Goal: Task Accomplishment & Management: Manage account settings

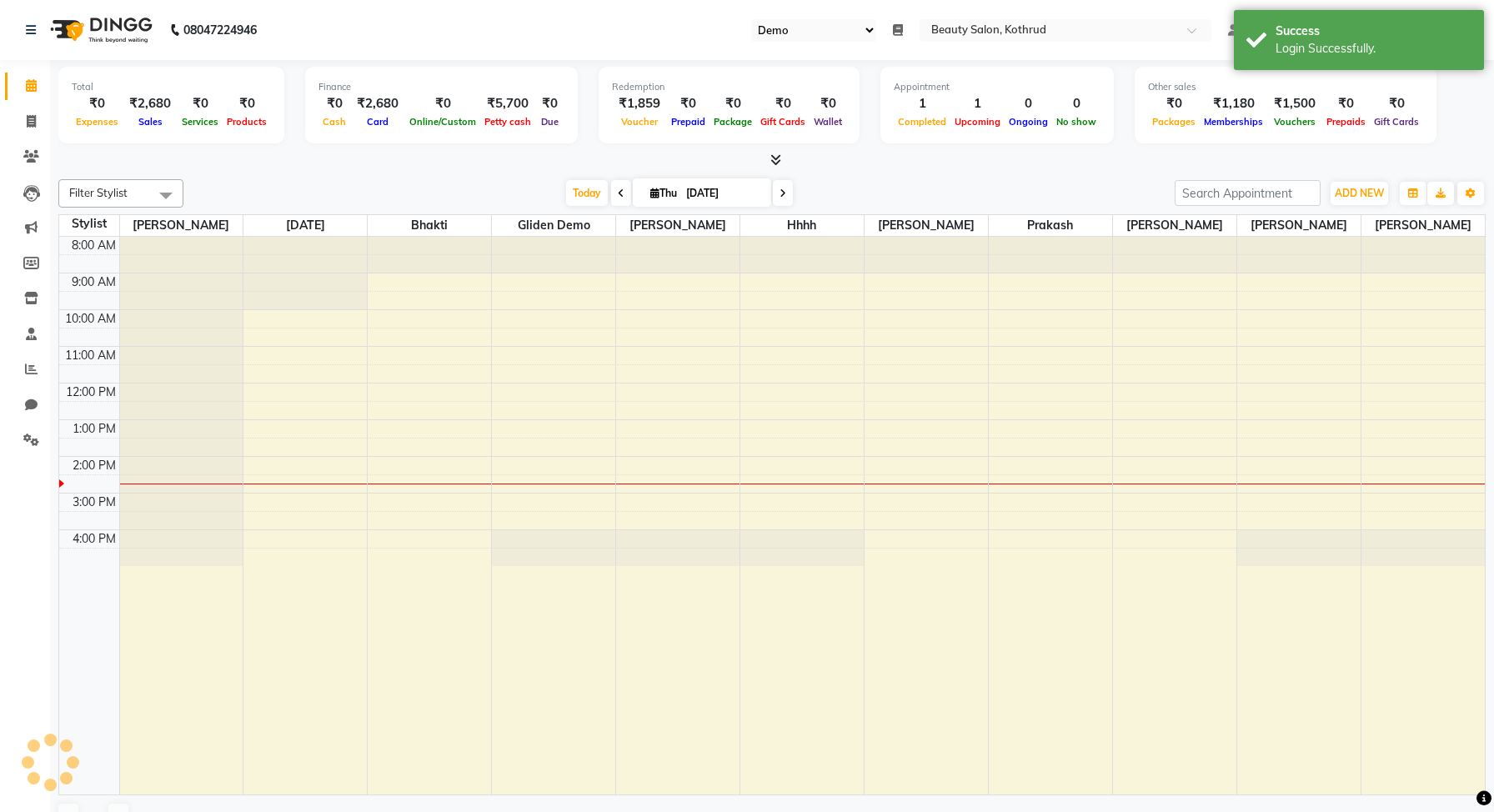
select select "24"
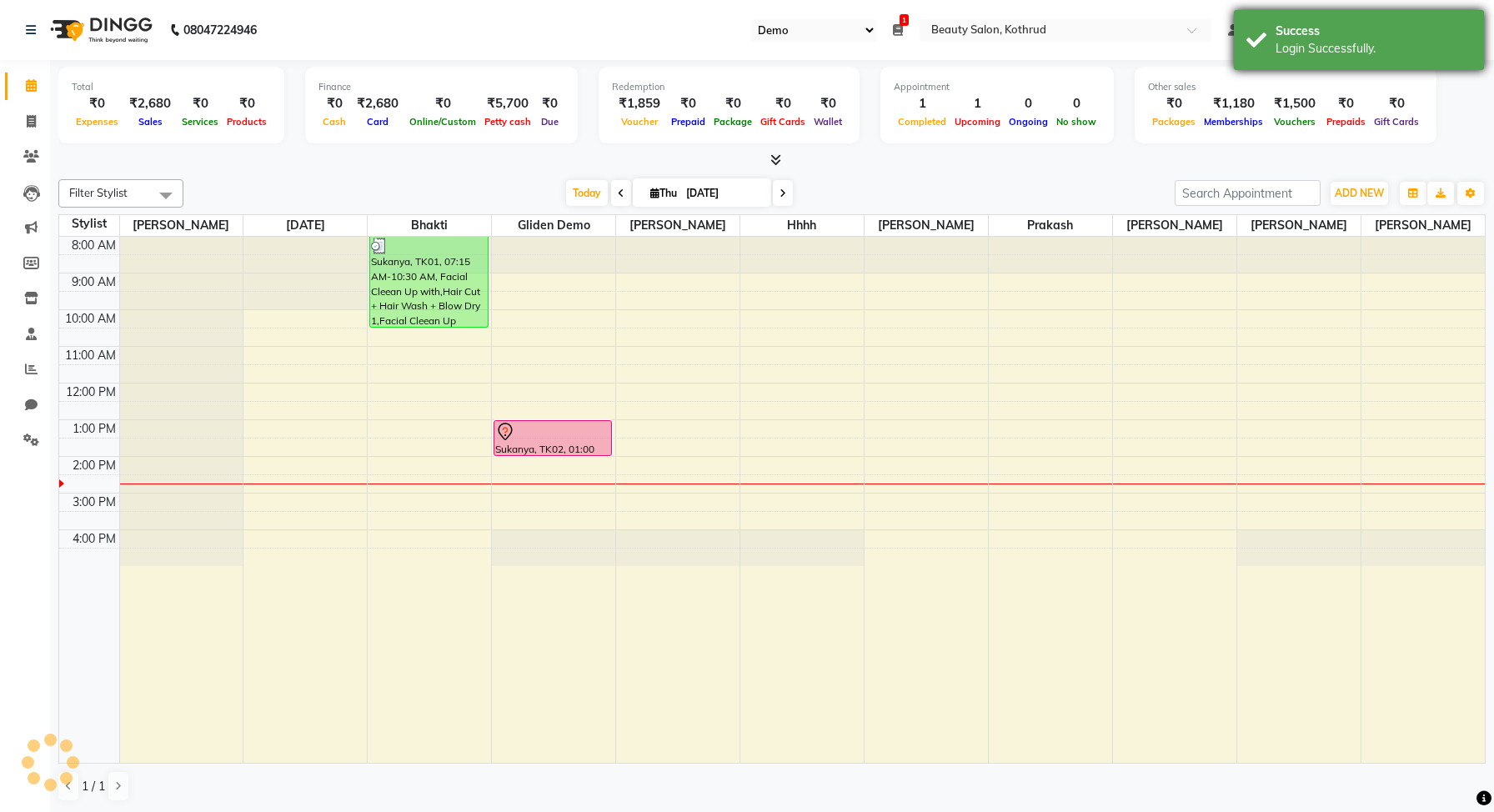
click at [1293, 39] on div "Success" at bounding box center [1374, 31] width 196 height 17
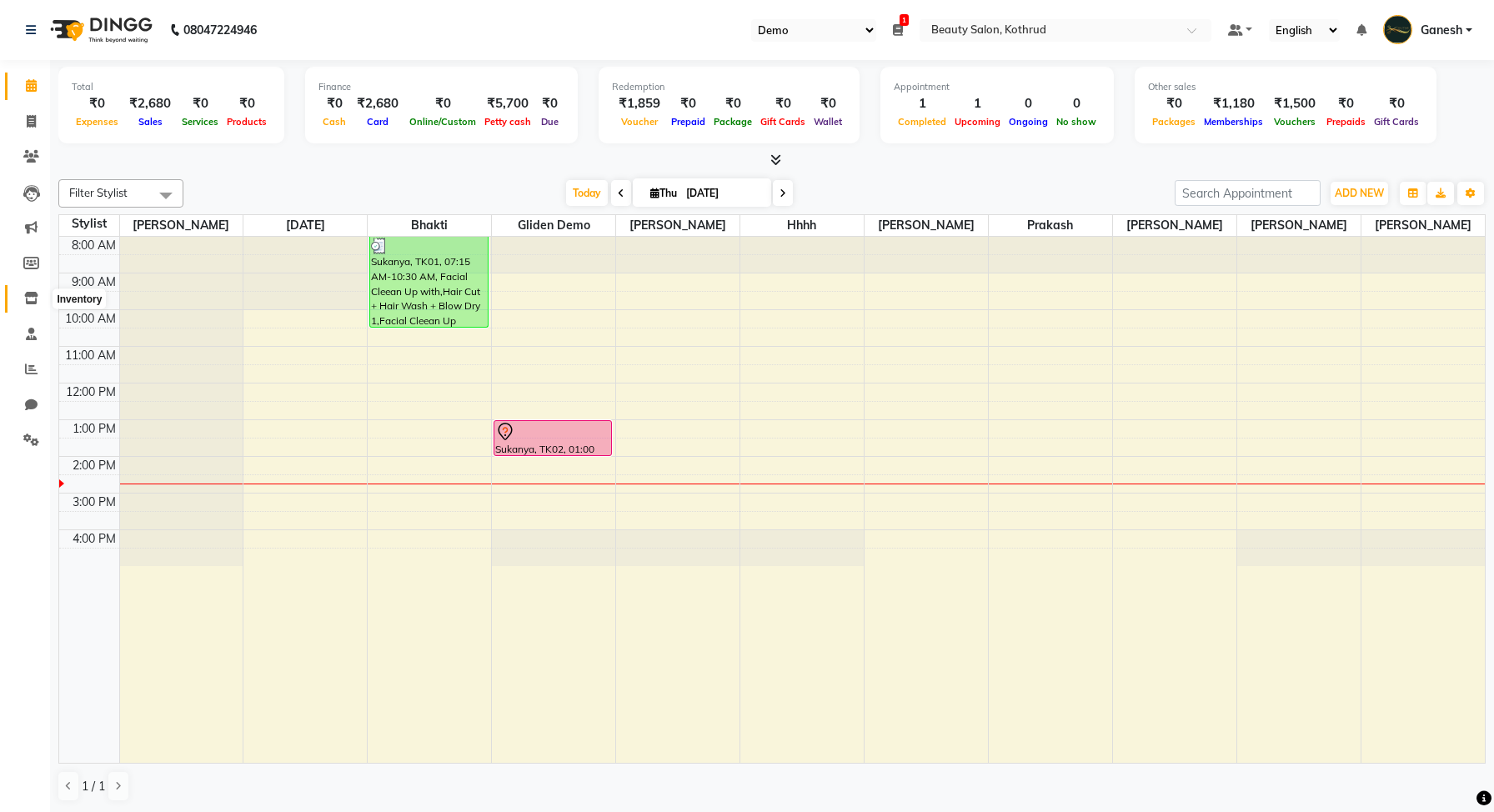
click at [27, 295] on icon at bounding box center [30, 298] width 14 height 13
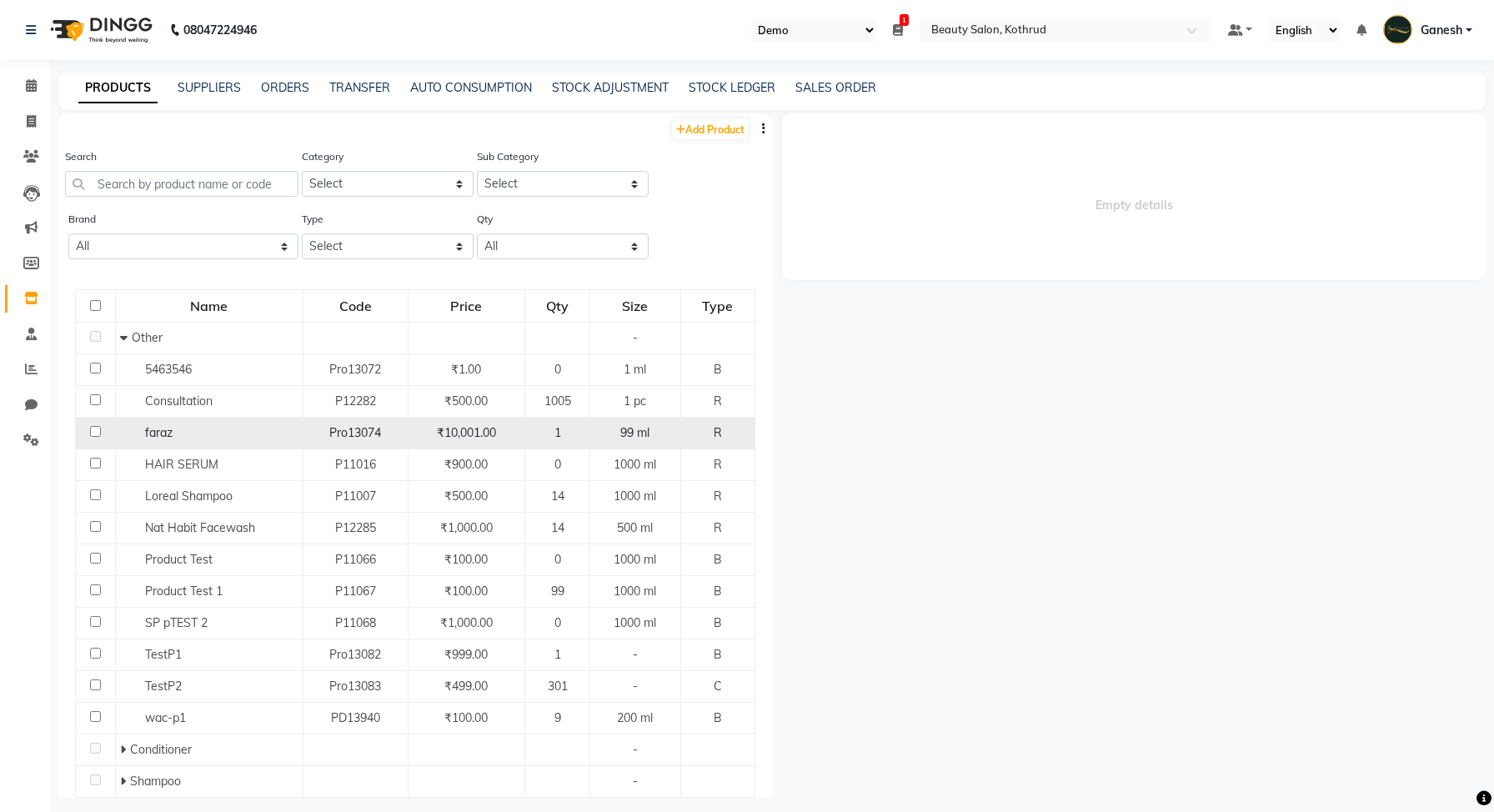
click at [172, 432] on div "faraz" at bounding box center [209, 432] width 178 height 17
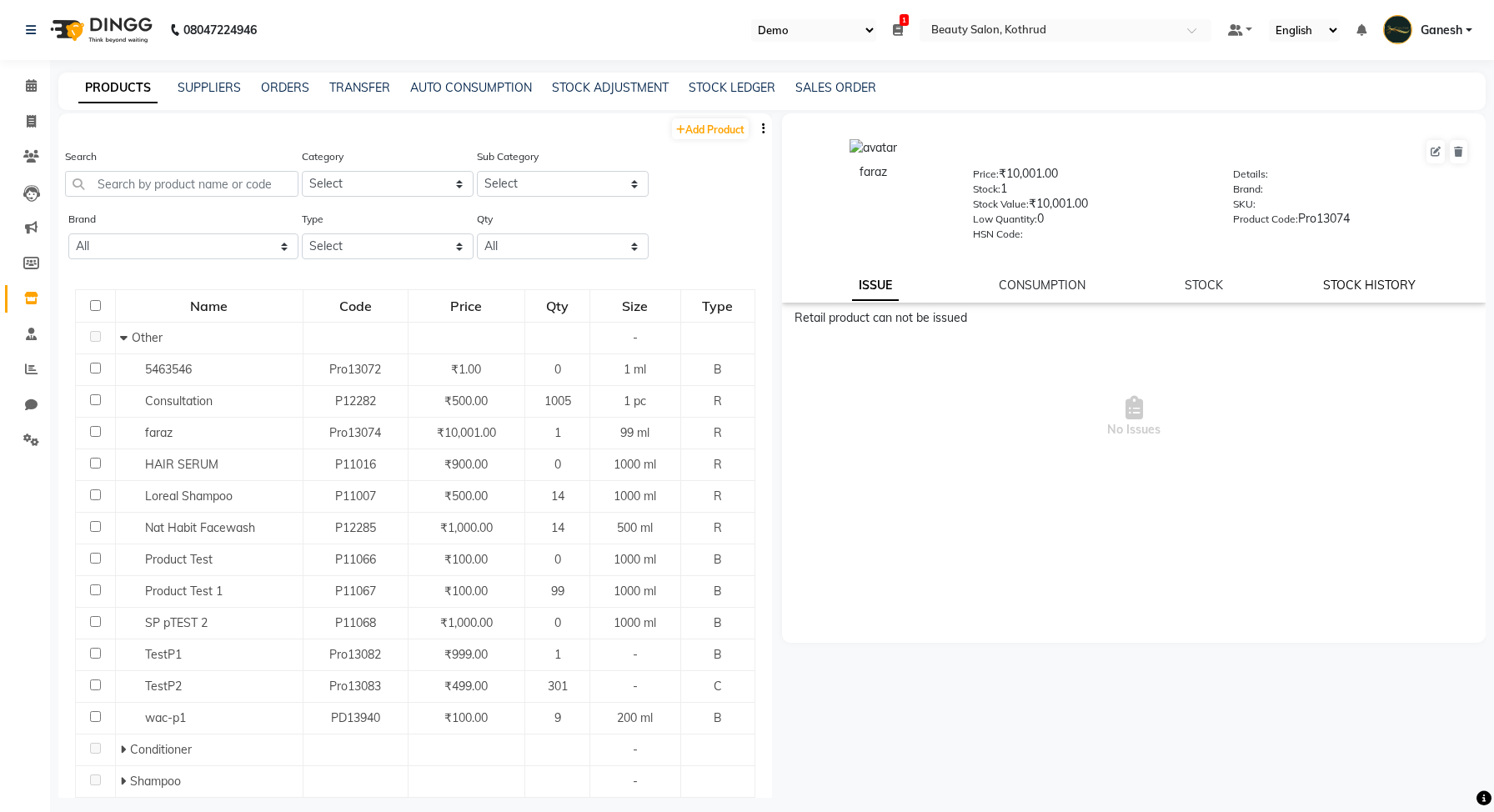
click at [1364, 282] on link "STOCK HISTORY" at bounding box center [1369, 285] width 93 height 15
select select "all"
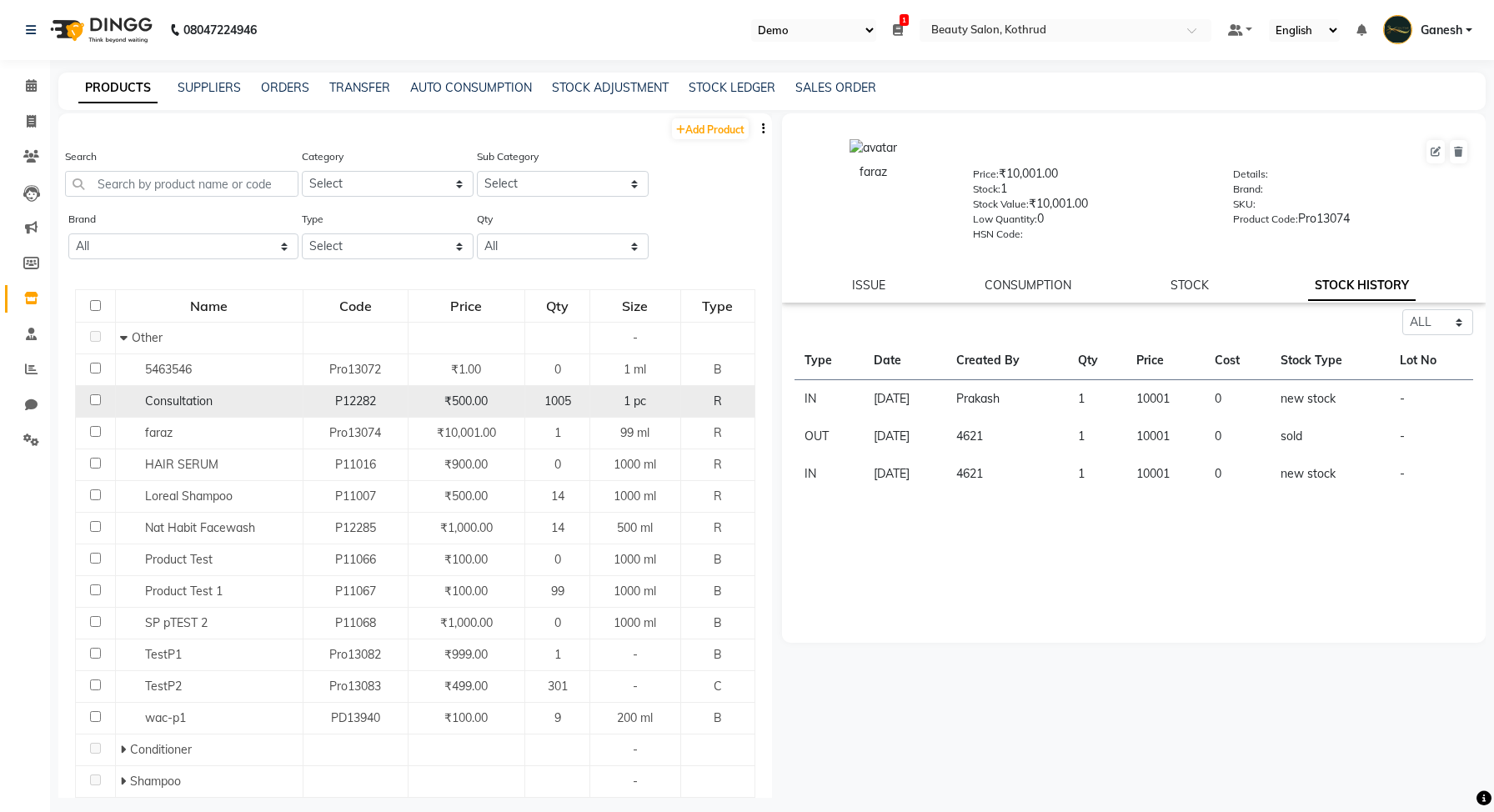
click at [251, 397] on div "Consultation" at bounding box center [209, 401] width 178 height 17
select select "all"
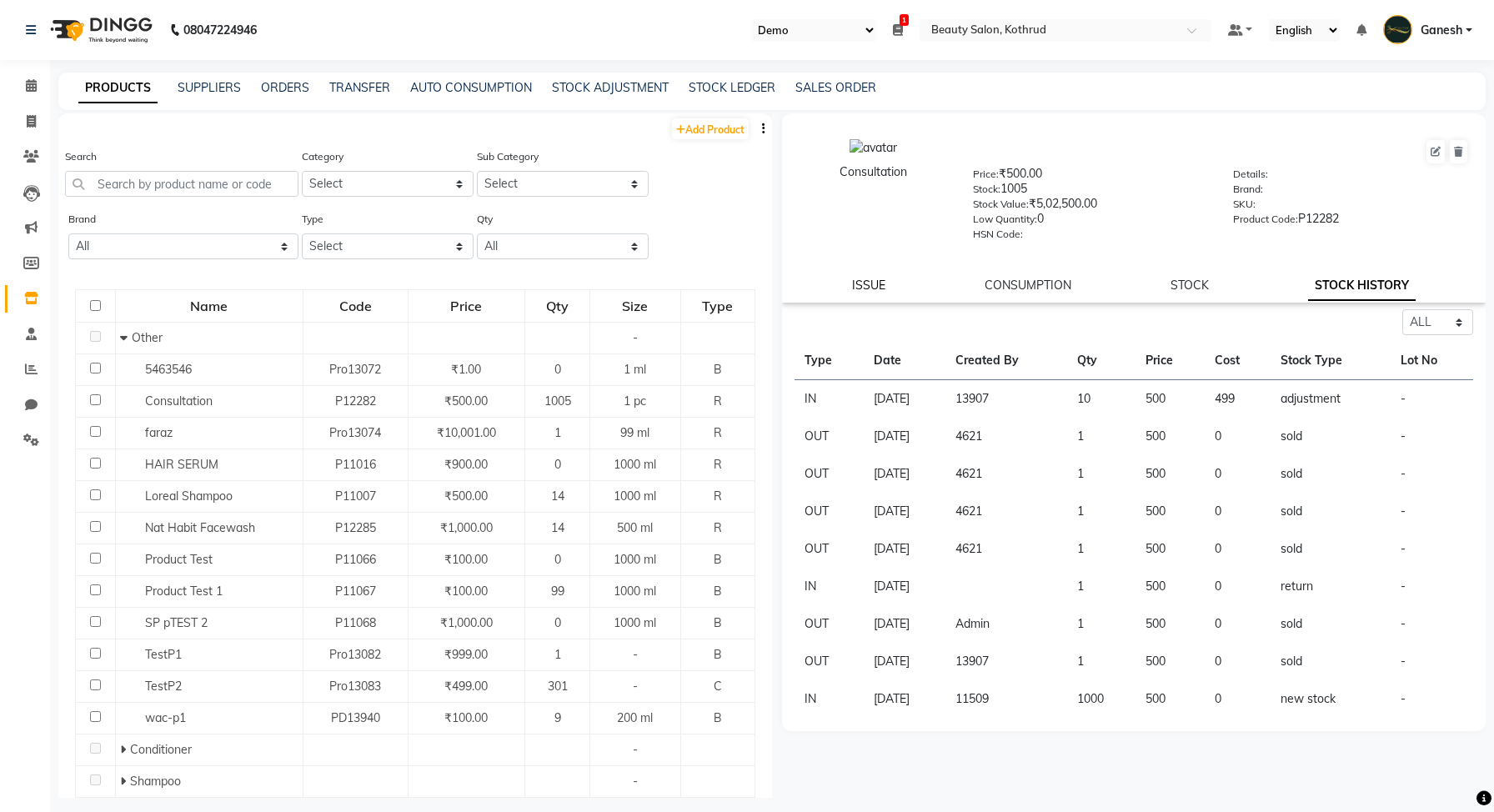
click at [869, 284] on link "ISSUE" at bounding box center [869, 285] width 33 height 15
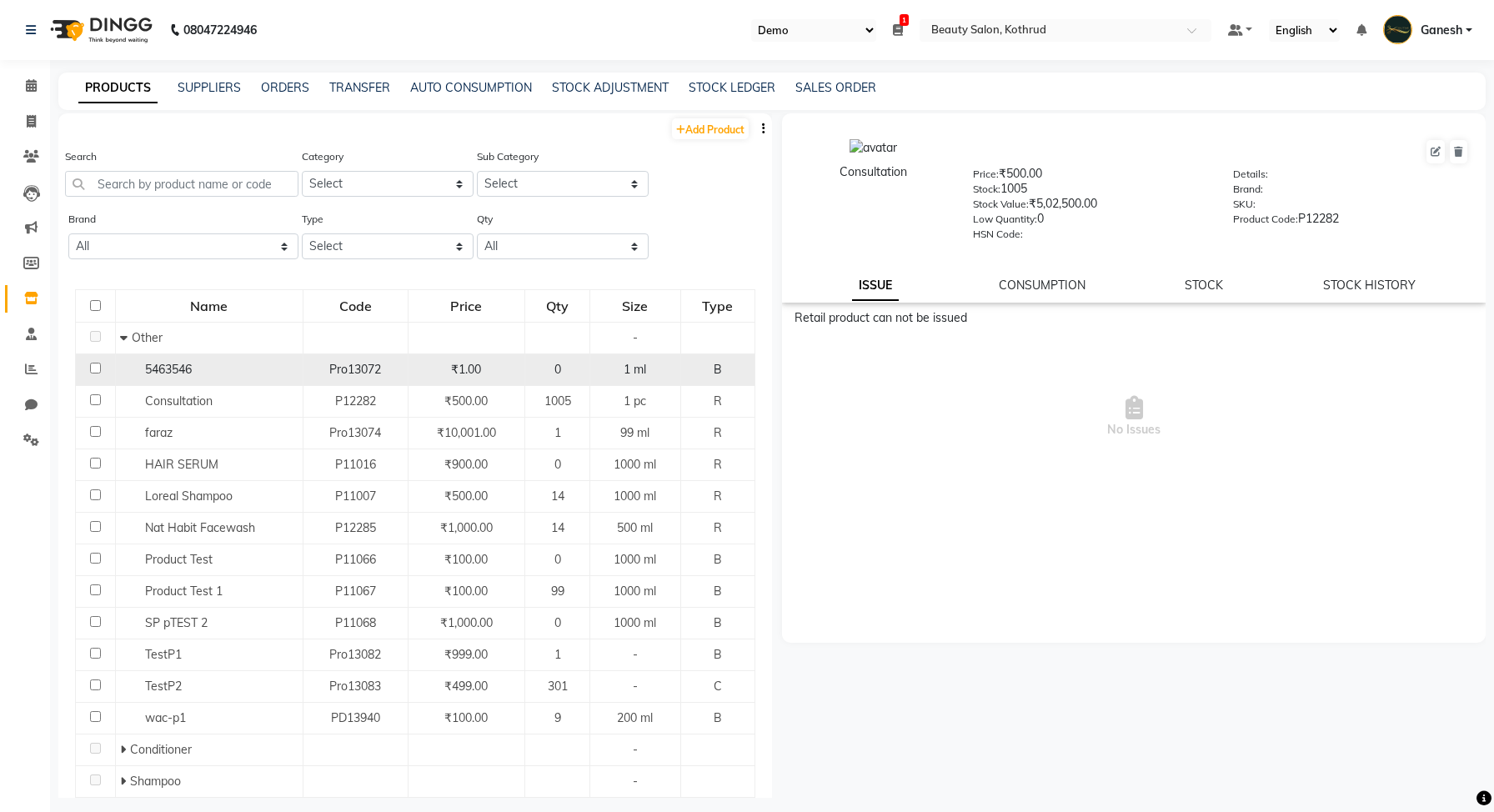
click at [166, 369] on span "5463546" at bounding box center [168, 369] width 47 height 15
select select
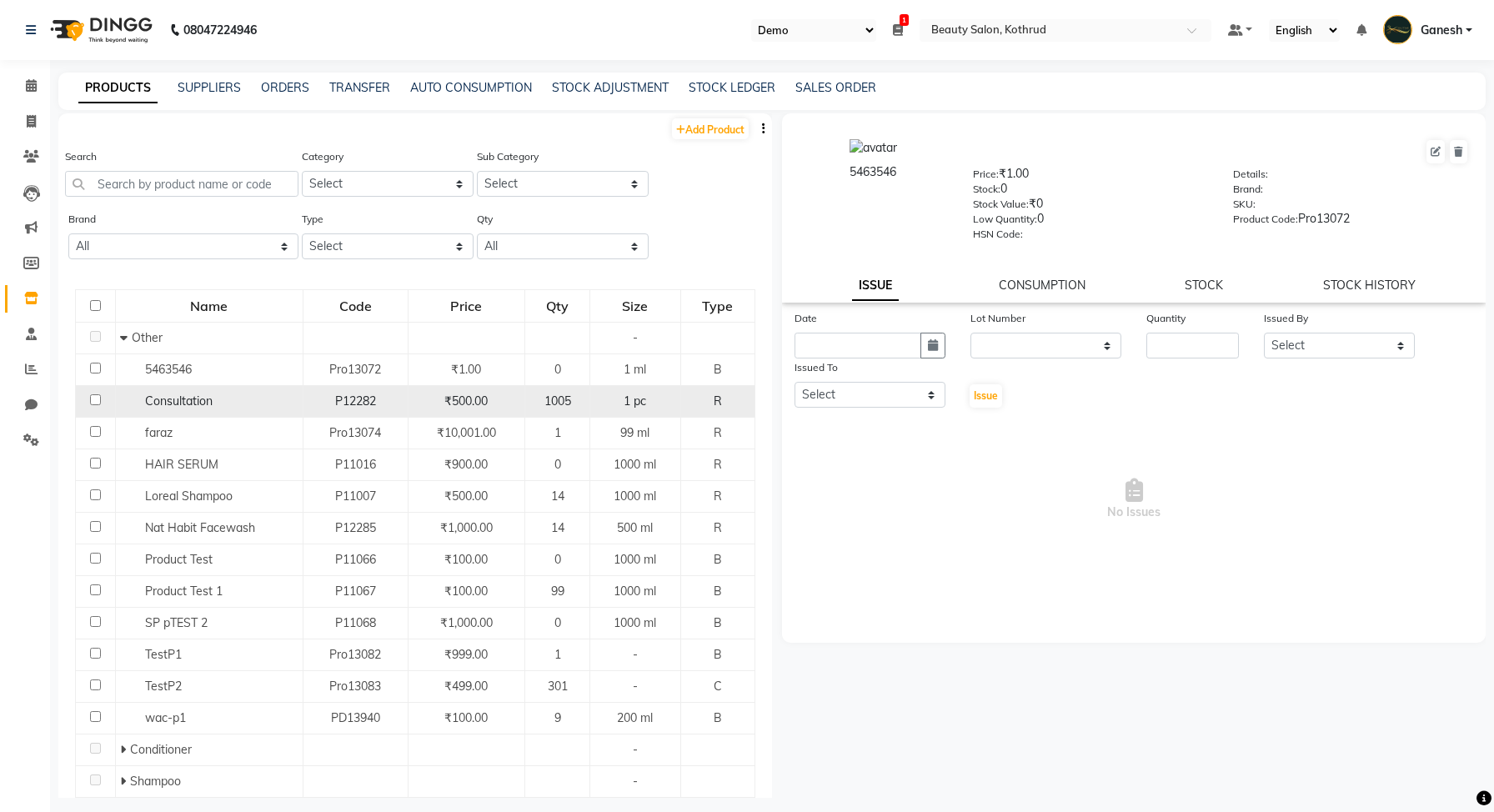
click at [164, 387] on td "Consultation" at bounding box center [208, 402] width 187 height 32
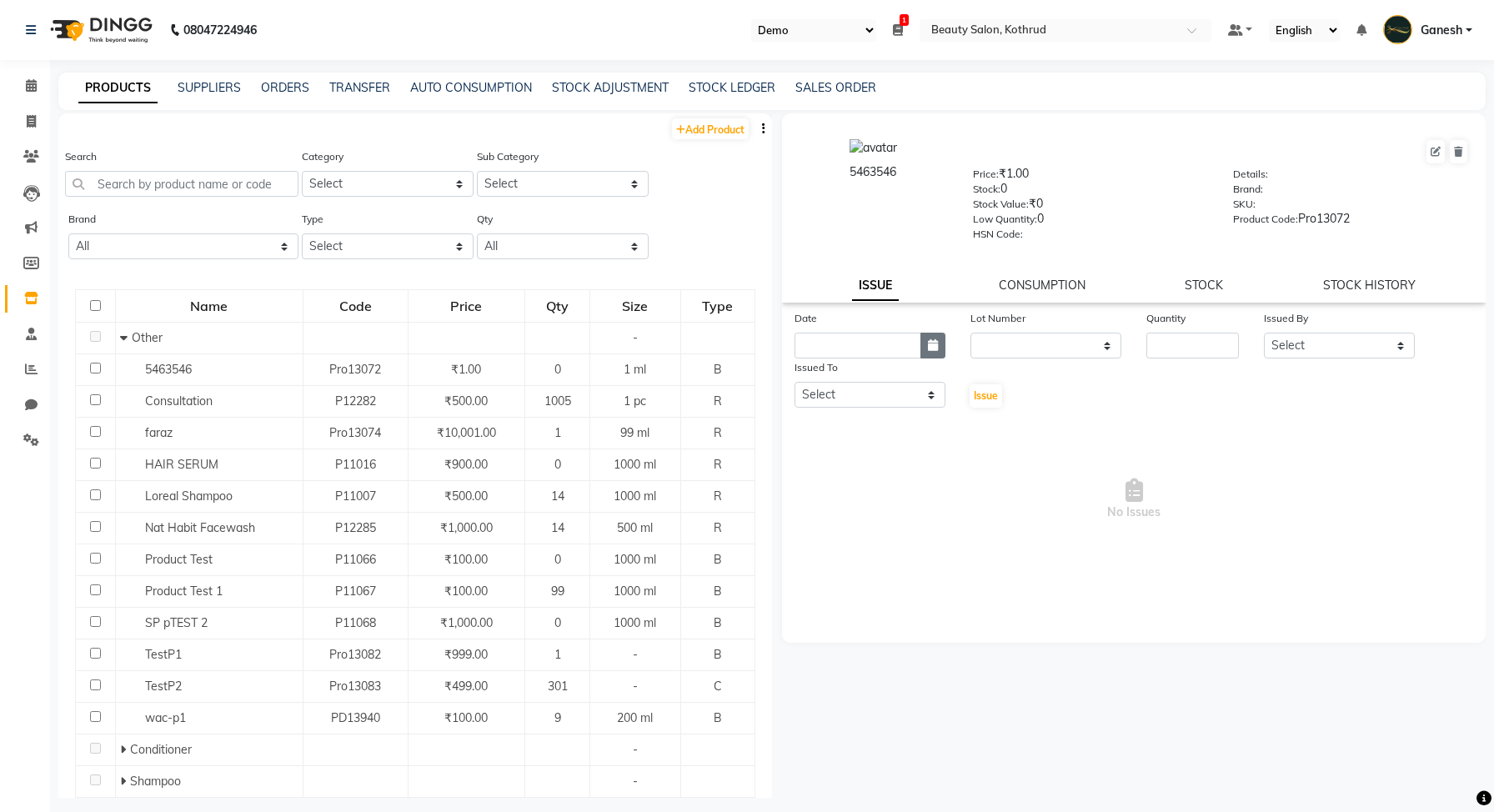
click at [931, 344] on icon "button" at bounding box center [932, 345] width 10 height 12
select select "9"
select select "2025"
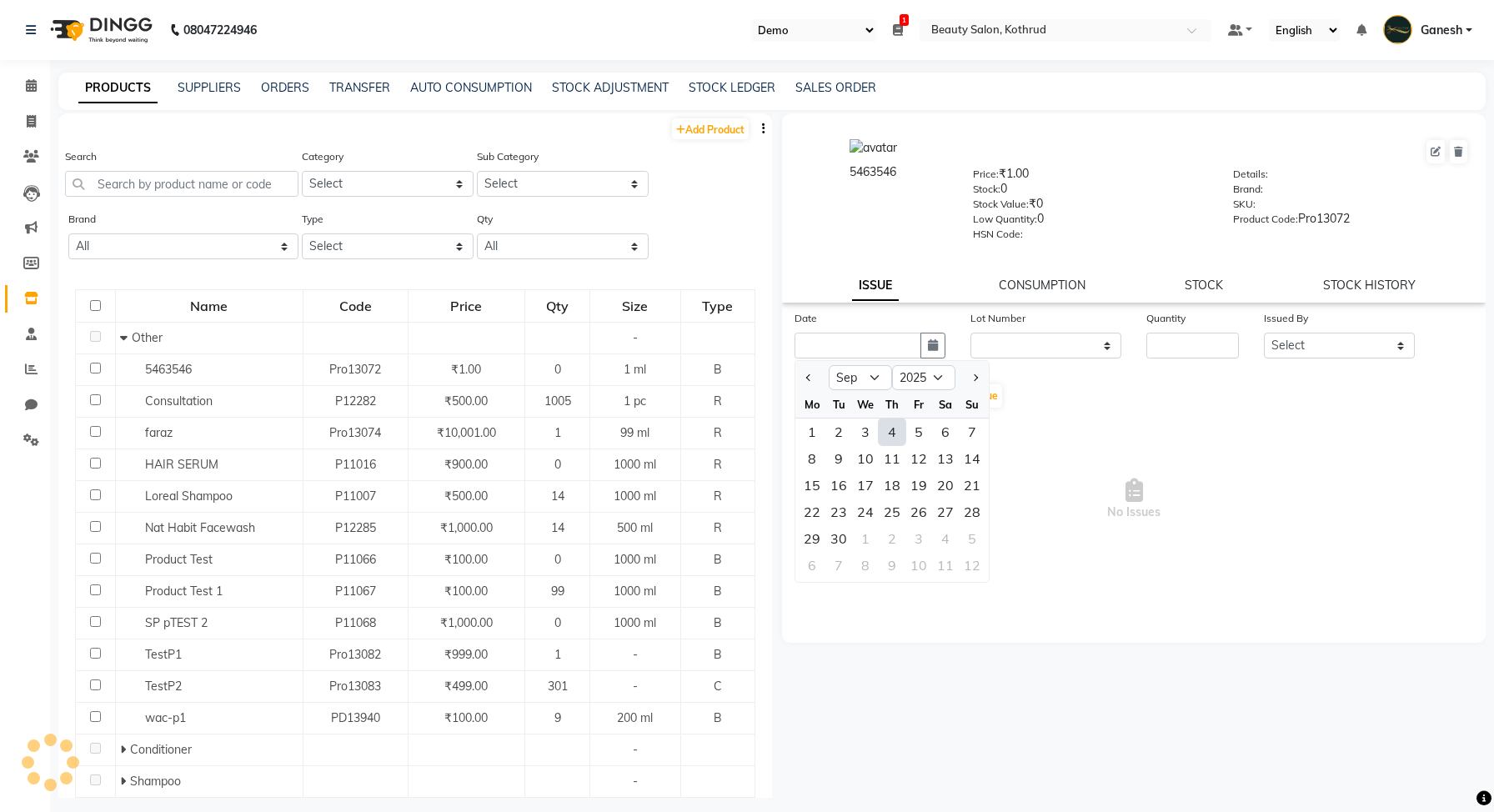
click at [892, 440] on div "4" at bounding box center [892, 431] width 27 height 27
type input "[DATE]"
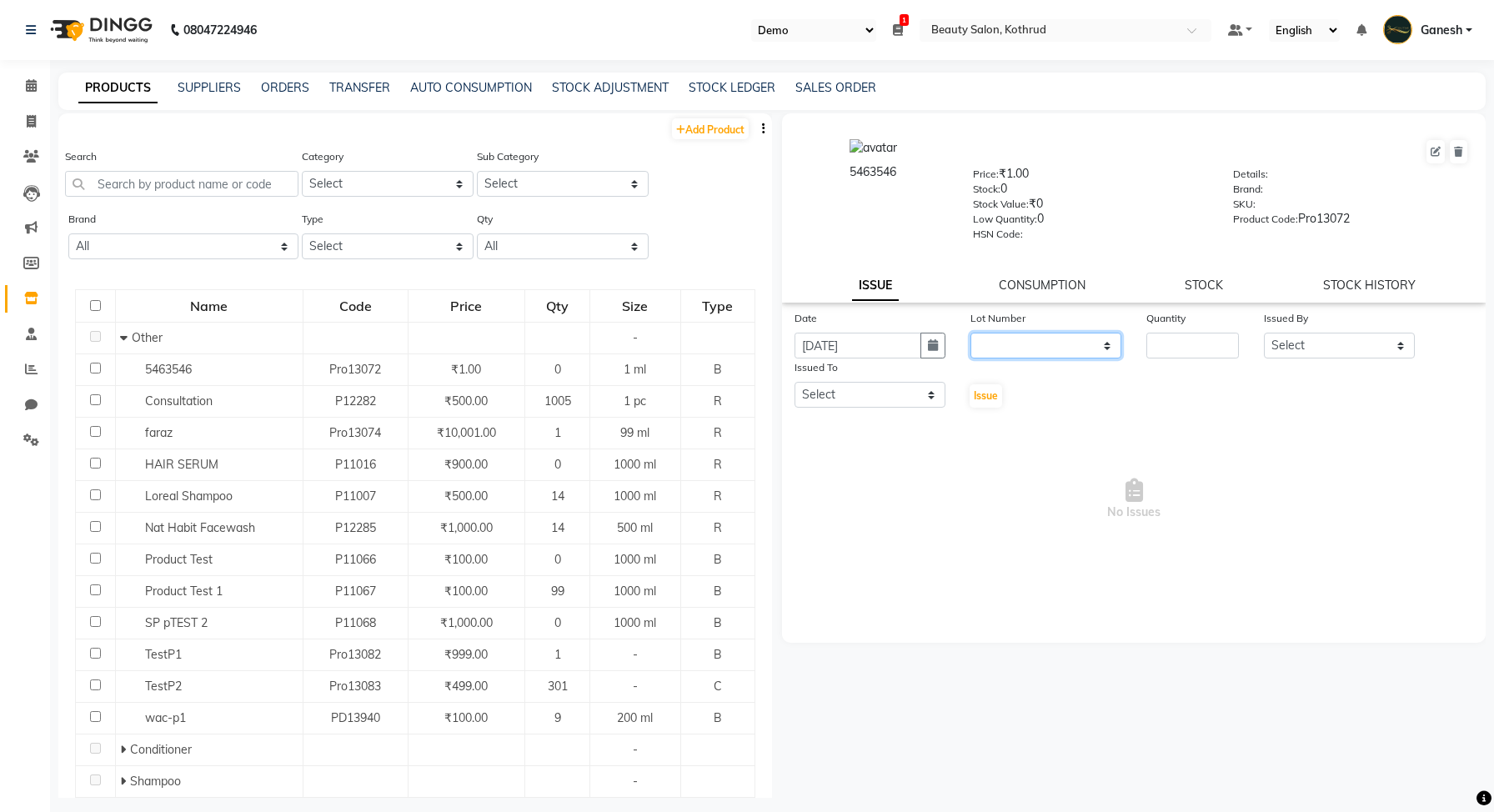
click at [1031, 345] on select "None" at bounding box center [1046, 346] width 151 height 26
click at [1173, 345] on input "number" at bounding box center [1192, 346] width 93 height 26
type input "1"
click at [987, 398] on span "Issue" at bounding box center [986, 395] width 24 height 13
click at [887, 388] on select "Select [PERSON_NAME] [PERSON_NAME] [DATE][PERSON_NAME] [PERSON_NAME] [PERSON_NA…" at bounding box center [870, 395] width 151 height 26
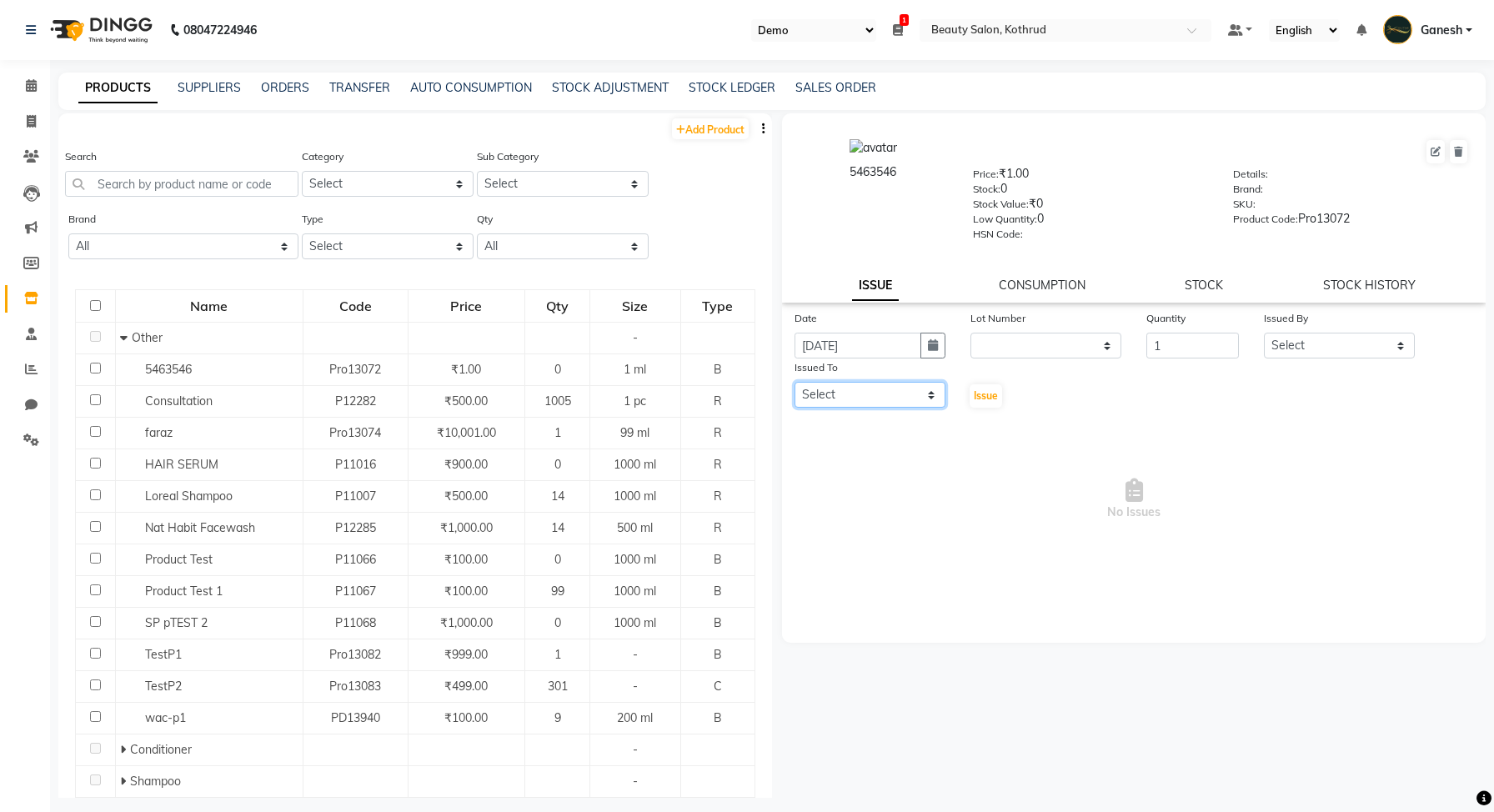
select select "63599"
click at [795, 382] on select "Select [PERSON_NAME] [PERSON_NAME] [DATE][PERSON_NAME] [PERSON_NAME] [PERSON_NA…" at bounding box center [870, 395] width 151 height 26
click at [1305, 338] on select "Select [PERSON_NAME] [PERSON_NAME] [DATE][PERSON_NAME] [PERSON_NAME] [PERSON_NA…" at bounding box center [1339, 346] width 151 height 26
select select "34694"
click at [1264, 333] on select "Select [PERSON_NAME] [PERSON_NAME] [DATE][PERSON_NAME] [PERSON_NAME] [PERSON_NA…" at bounding box center [1339, 346] width 151 height 26
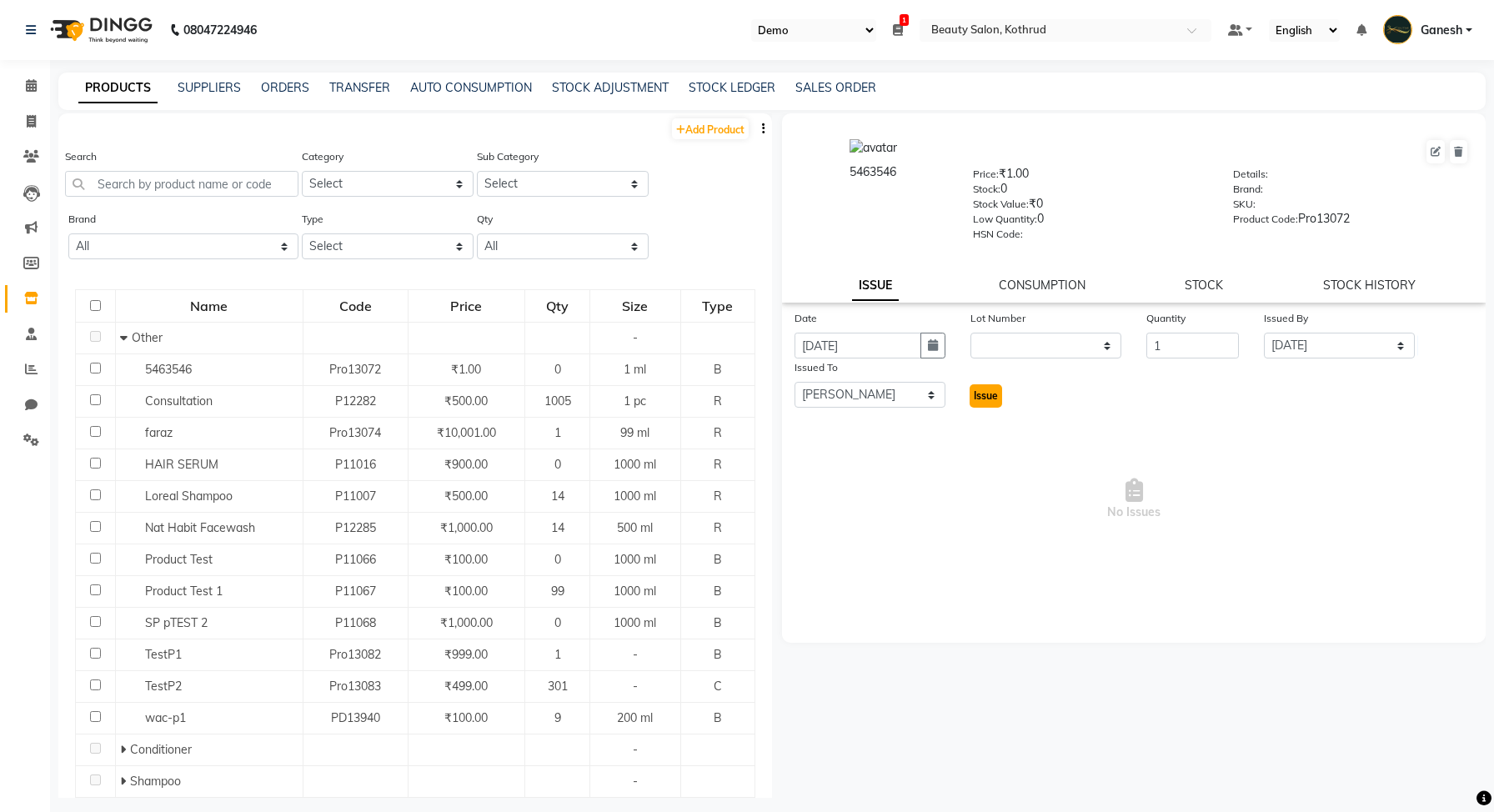
click at [987, 393] on span "Issue" at bounding box center [986, 395] width 24 height 13
select select
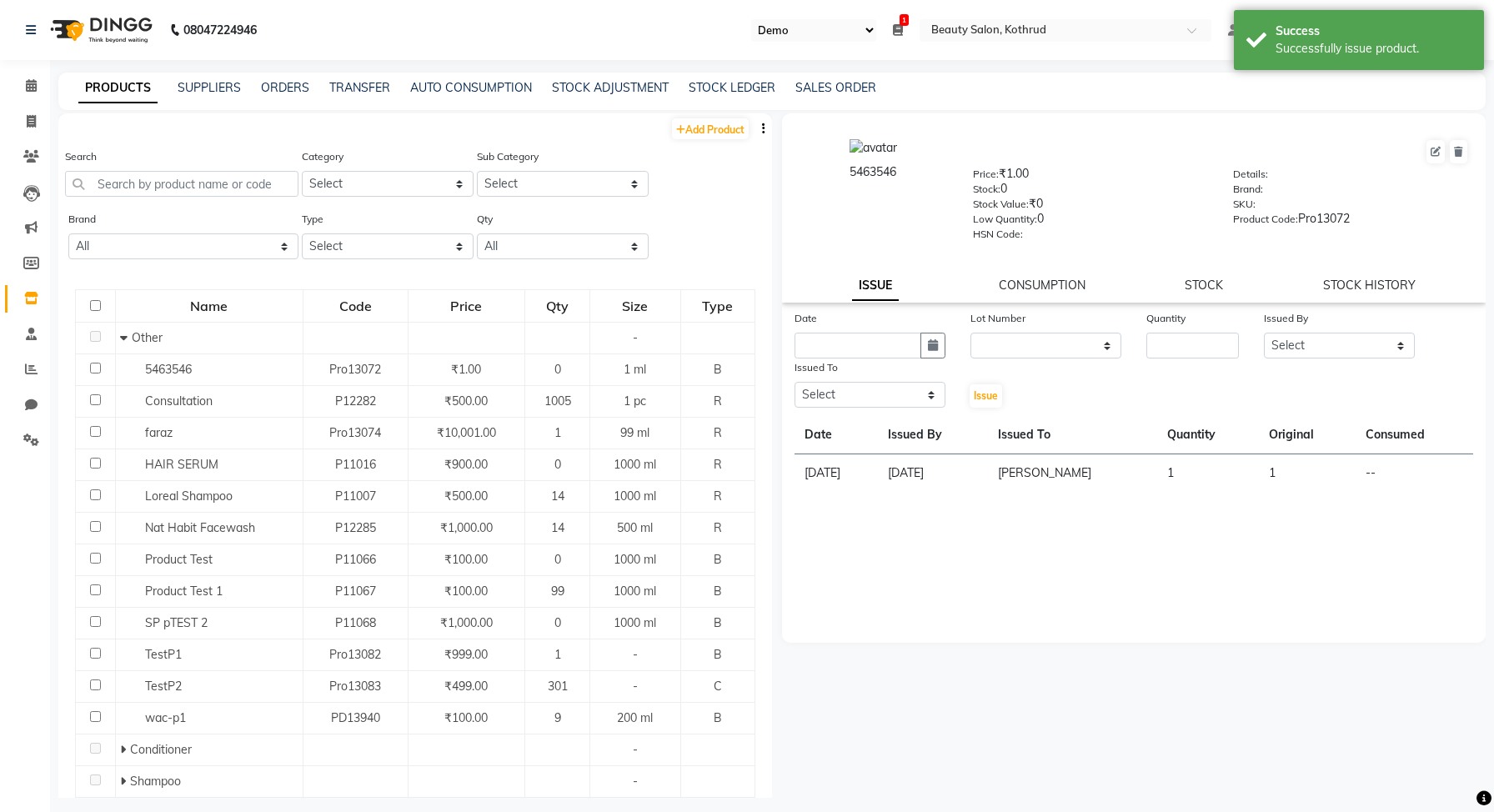
click at [1348, 296] on div "5463546 Price: ₹1.00 Stock: 0 Stock Value: ₹0 Low Quantity: 0 HSN Code: Details…" at bounding box center [1133, 208] width 704 height 189
click at [1348, 288] on link "STOCK HISTORY" at bounding box center [1369, 285] width 93 height 15
select select "all"
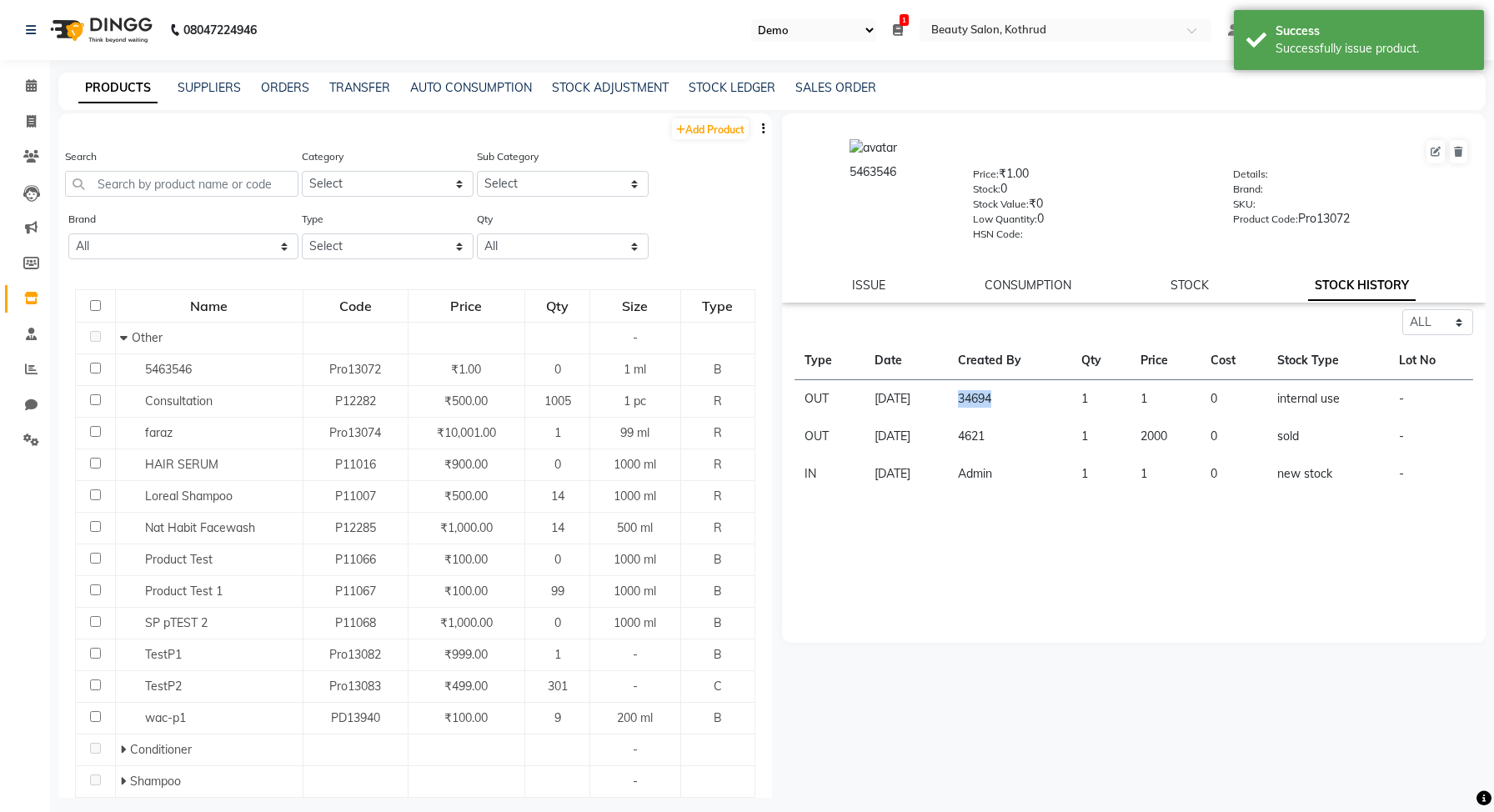
drag, startPoint x: 986, startPoint y: 399, endPoint x: 1058, endPoint y: 403, distance: 72.1
click at [1058, 403] on td "34694" at bounding box center [1009, 399] width 123 height 39
drag, startPoint x: 799, startPoint y: 398, endPoint x: 1406, endPoint y: 400, distance: 607.0
click at [1406, 400] on tr "OUT [DATE] 34694 1 1 0 internal use -" at bounding box center [1134, 399] width 679 height 39
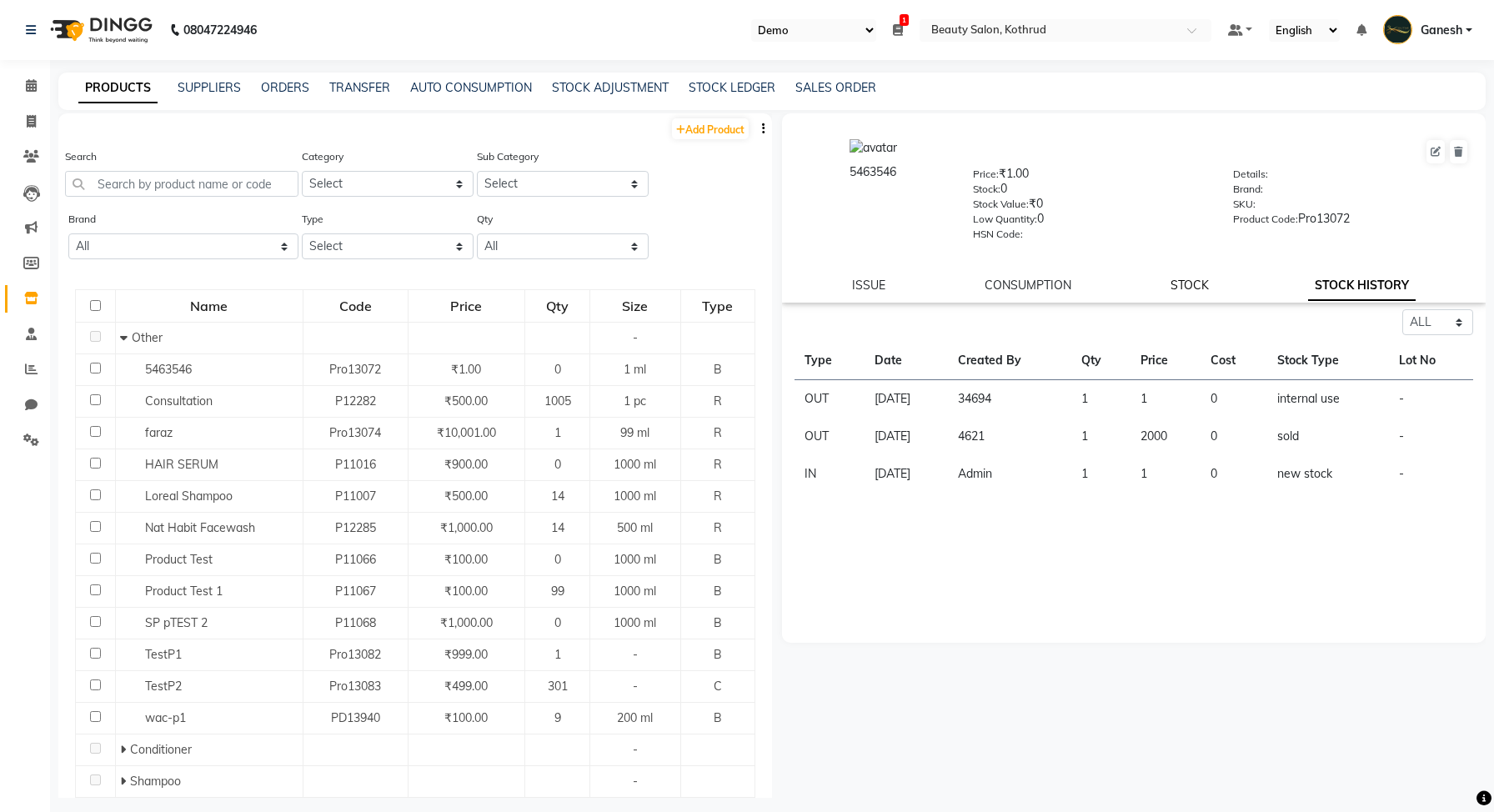
click at [1205, 291] on link "STOCK" at bounding box center [1190, 285] width 39 height 15
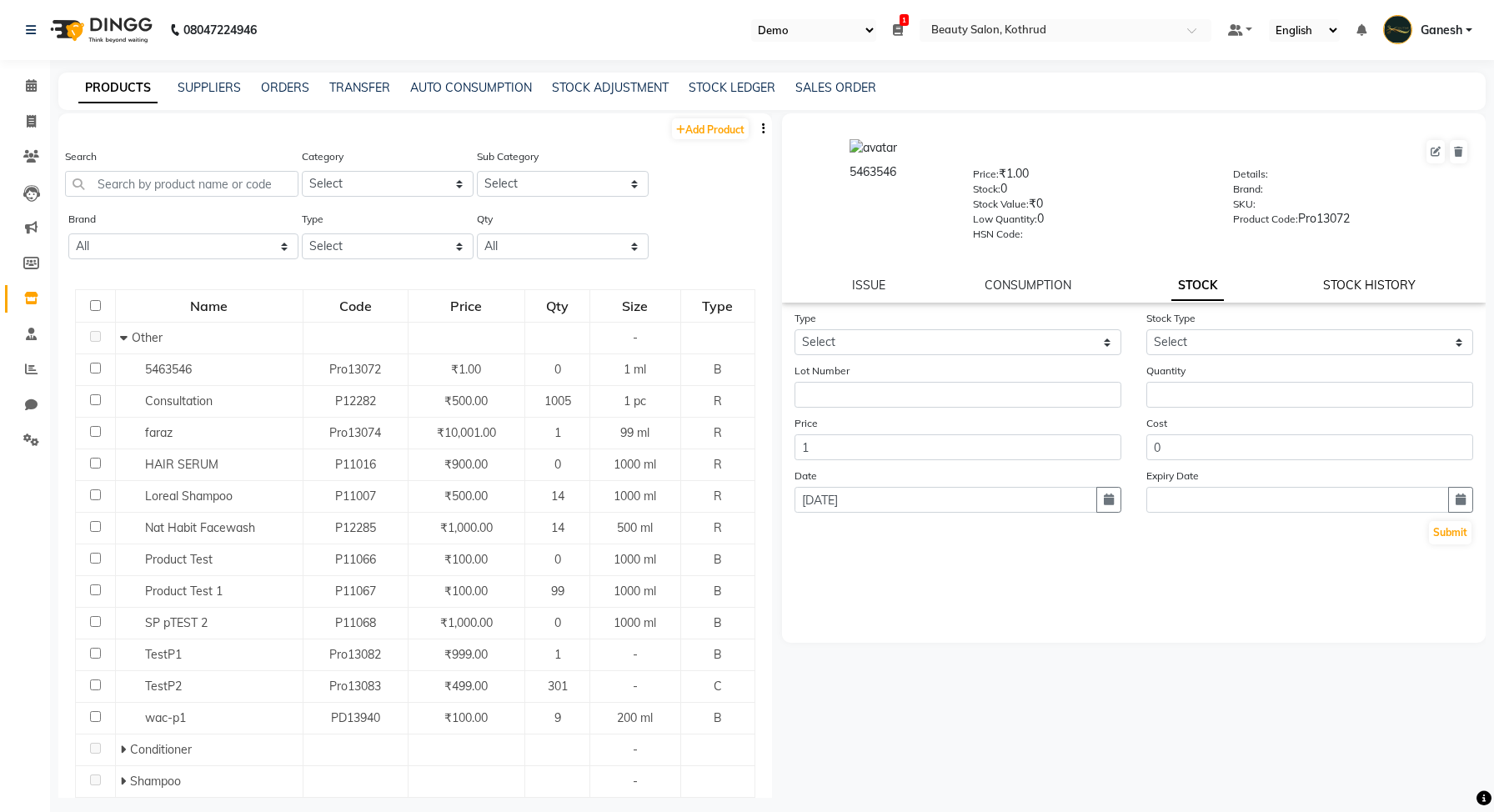
click at [1372, 279] on link "STOCK HISTORY" at bounding box center [1369, 285] width 93 height 15
select select "all"
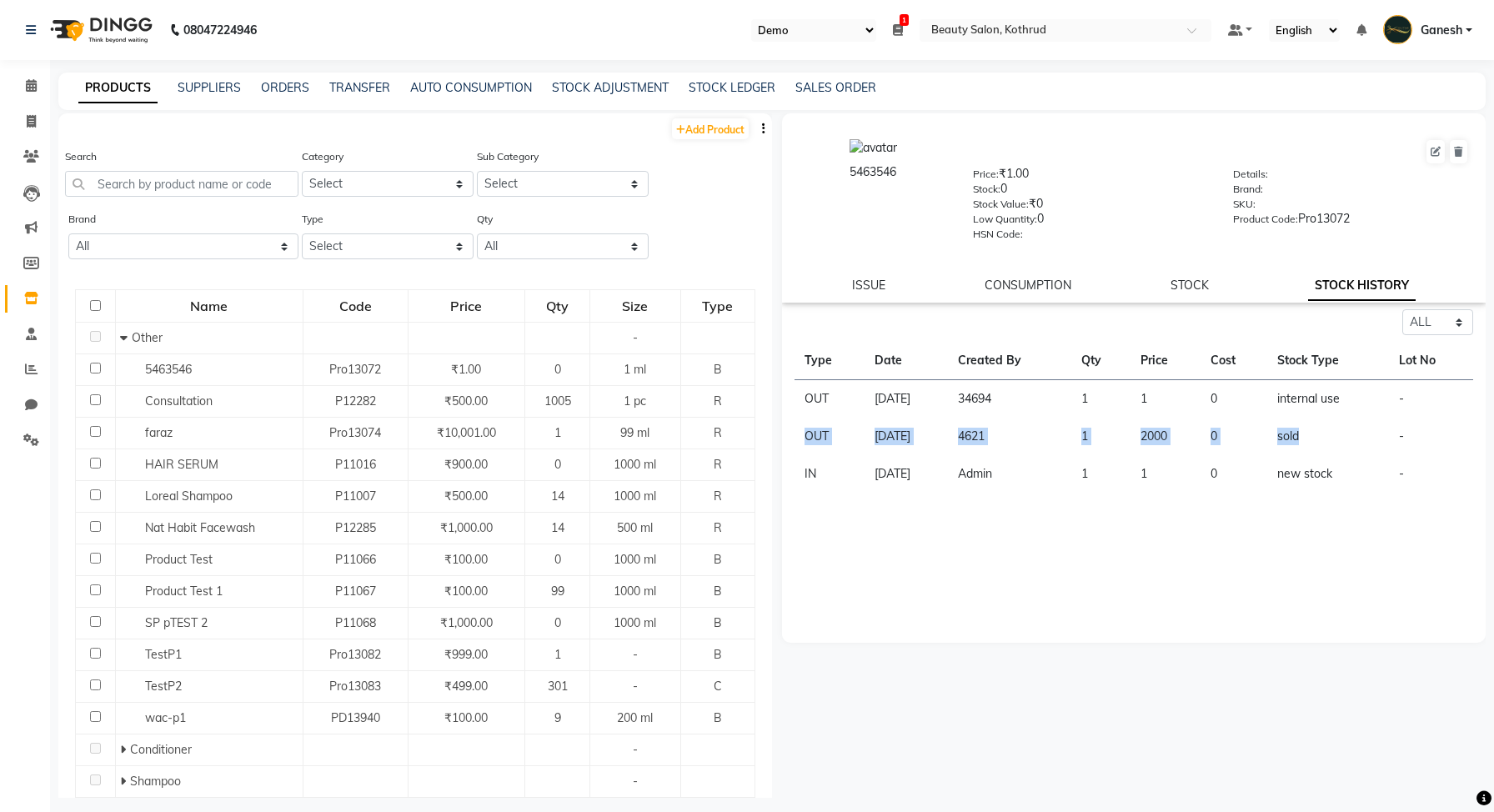
drag, startPoint x: 797, startPoint y: 436, endPoint x: 1320, endPoint y: 437, distance: 523.0
click at [1320, 437] on tr "OUT [DATE] 4621 1 2000 0 sold -" at bounding box center [1134, 436] width 679 height 38
click at [1000, 439] on td "4621" at bounding box center [1009, 436] width 123 height 38
click at [1301, 434] on td "sold" at bounding box center [1329, 436] width 123 height 38
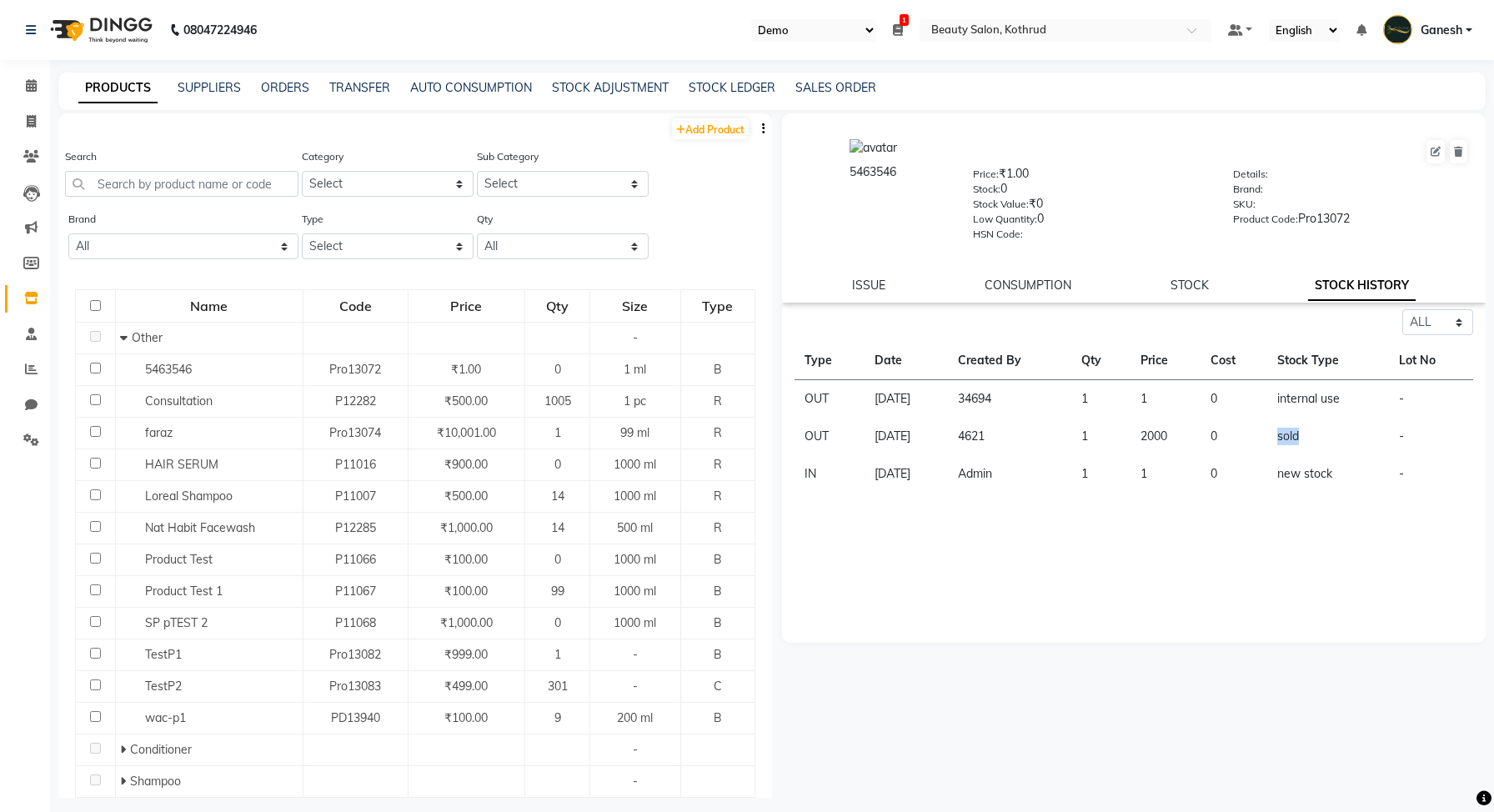
click at [1301, 434] on td "sold" at bounding box center [1329, 436] width 123 height 38
click at [1190, 277] on div "STOCK" at bounding box center [1190, 285] width 39 height 17
click at [1189, 278] on link "STOCK" at bounding box center [1190, 285] width 39 height 15
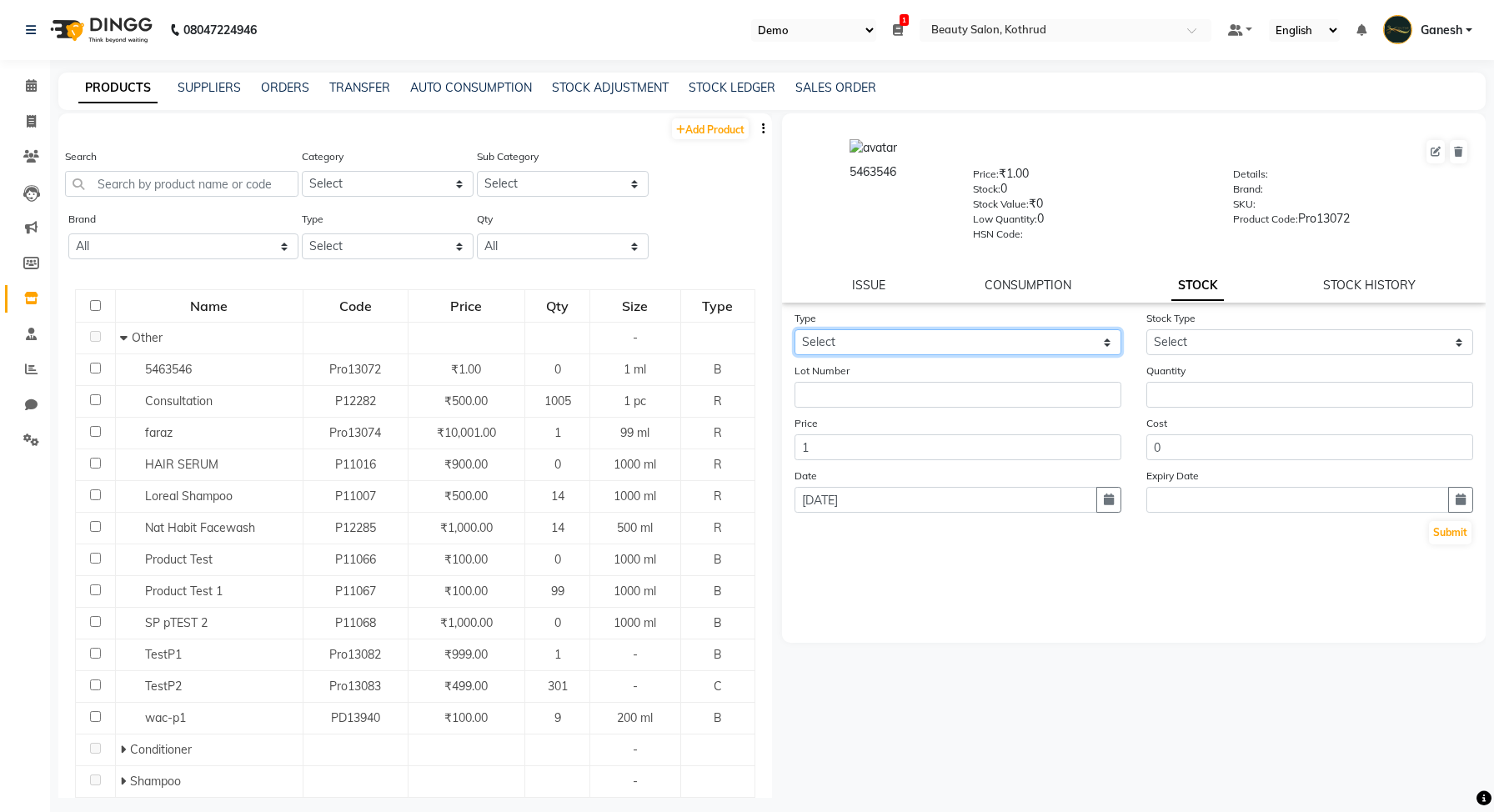
click at [935, 351] on select "Select In Out" at bounding box center [958, 342] width 327 height 26
select select "out"
click at [795, 329] on select "Select In Out" at bounding box center [958, 342] width 327 height 26
select select
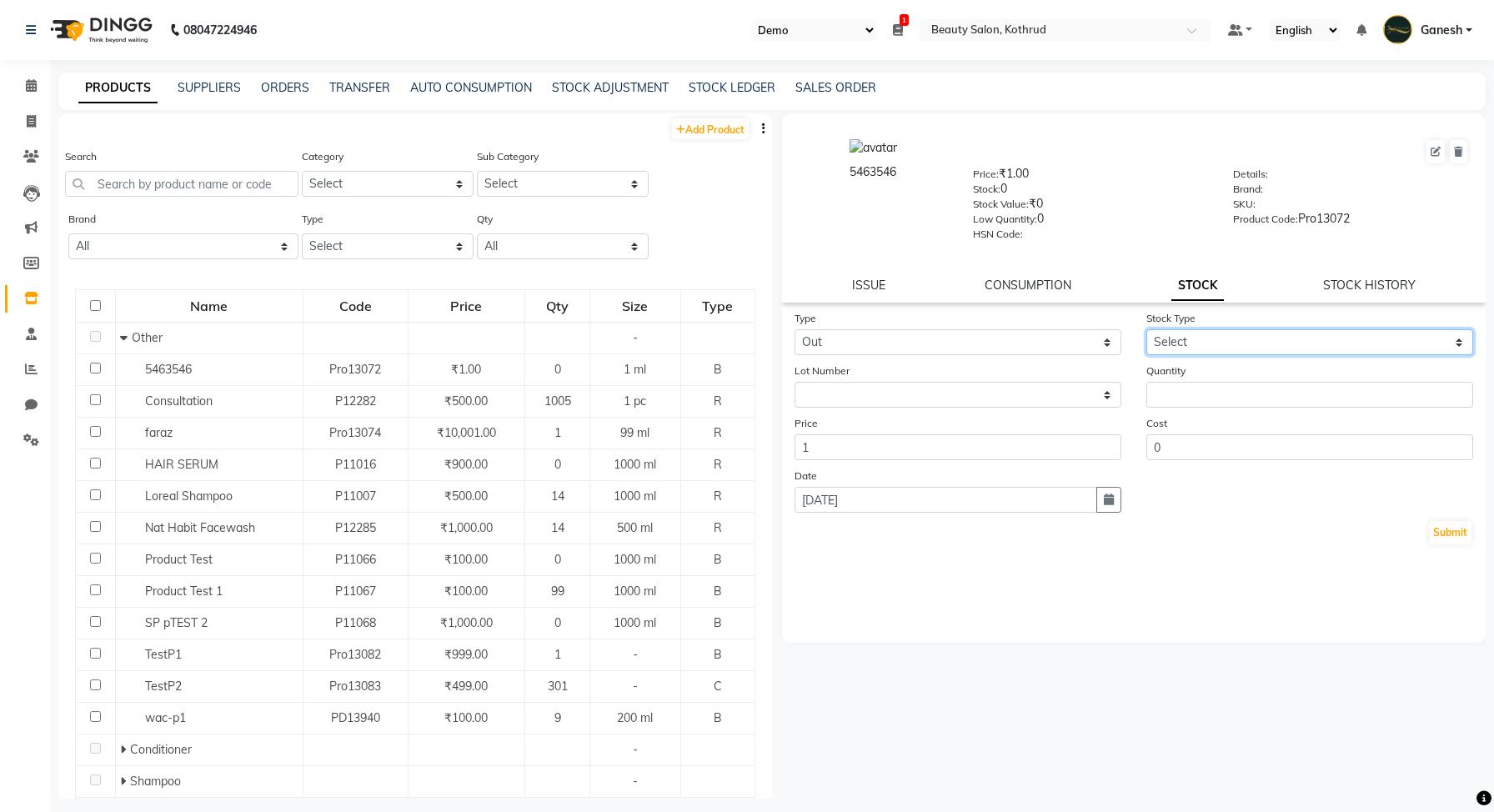
click at [1161, 340] on select "Select Internal Use Damaged Expired Adjustment Return Other" at bounding box center [1310, 342] width 327 height 26
click at [1336, 283] on link "STOCK HISTORY" at bounding box center [1369, 285] width 93 height 15
select select "all"
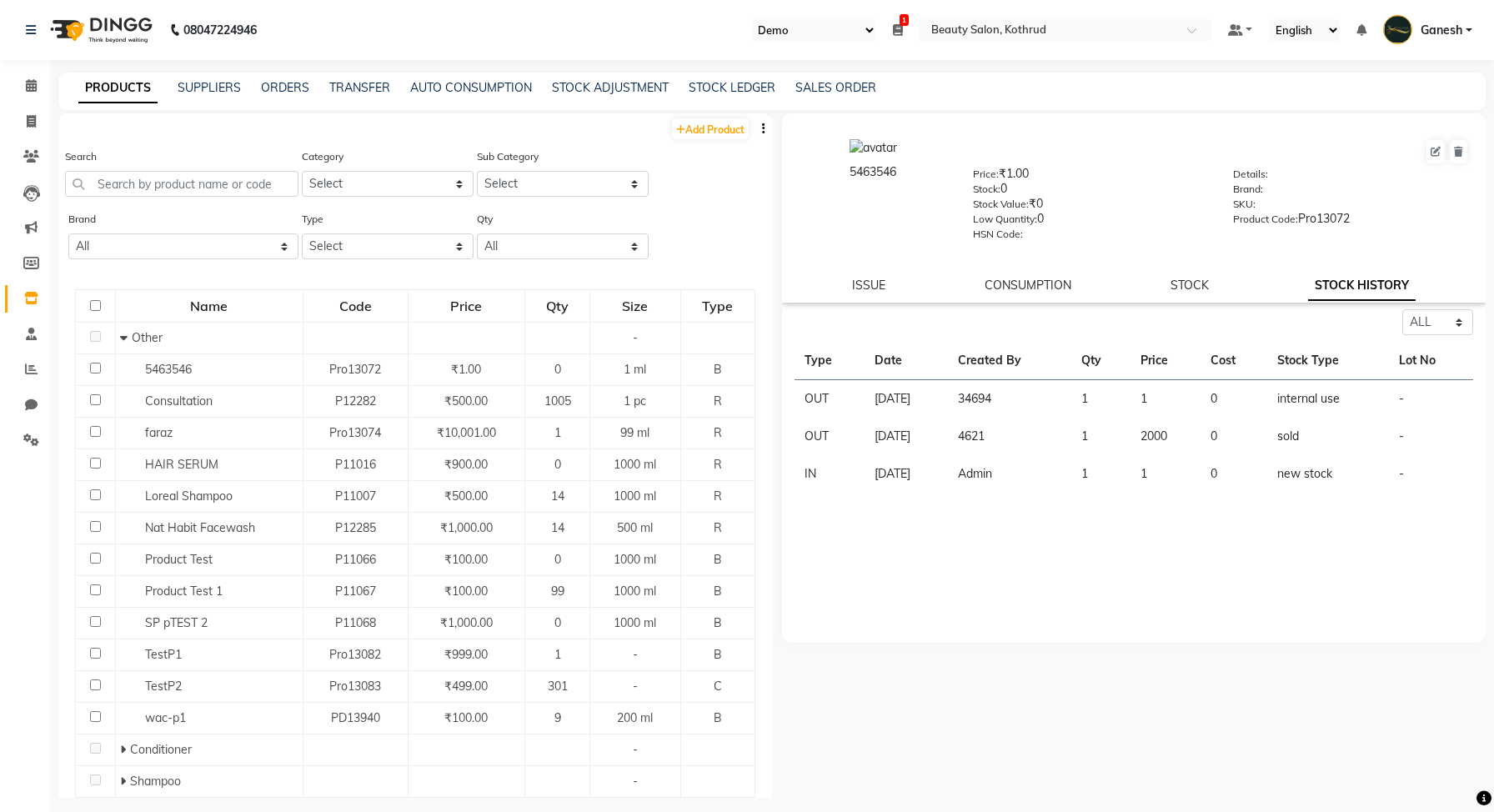
click at [992, 442] on td "4621" at bounding box center [1009, 436] width 123 height 38
click at [998, 428] on td "4621" at bounding box center [1009, 436] width 123 height 38
click at [1061, 438] on td "4621" at bounding box center [1009, 436] width 123 height 38
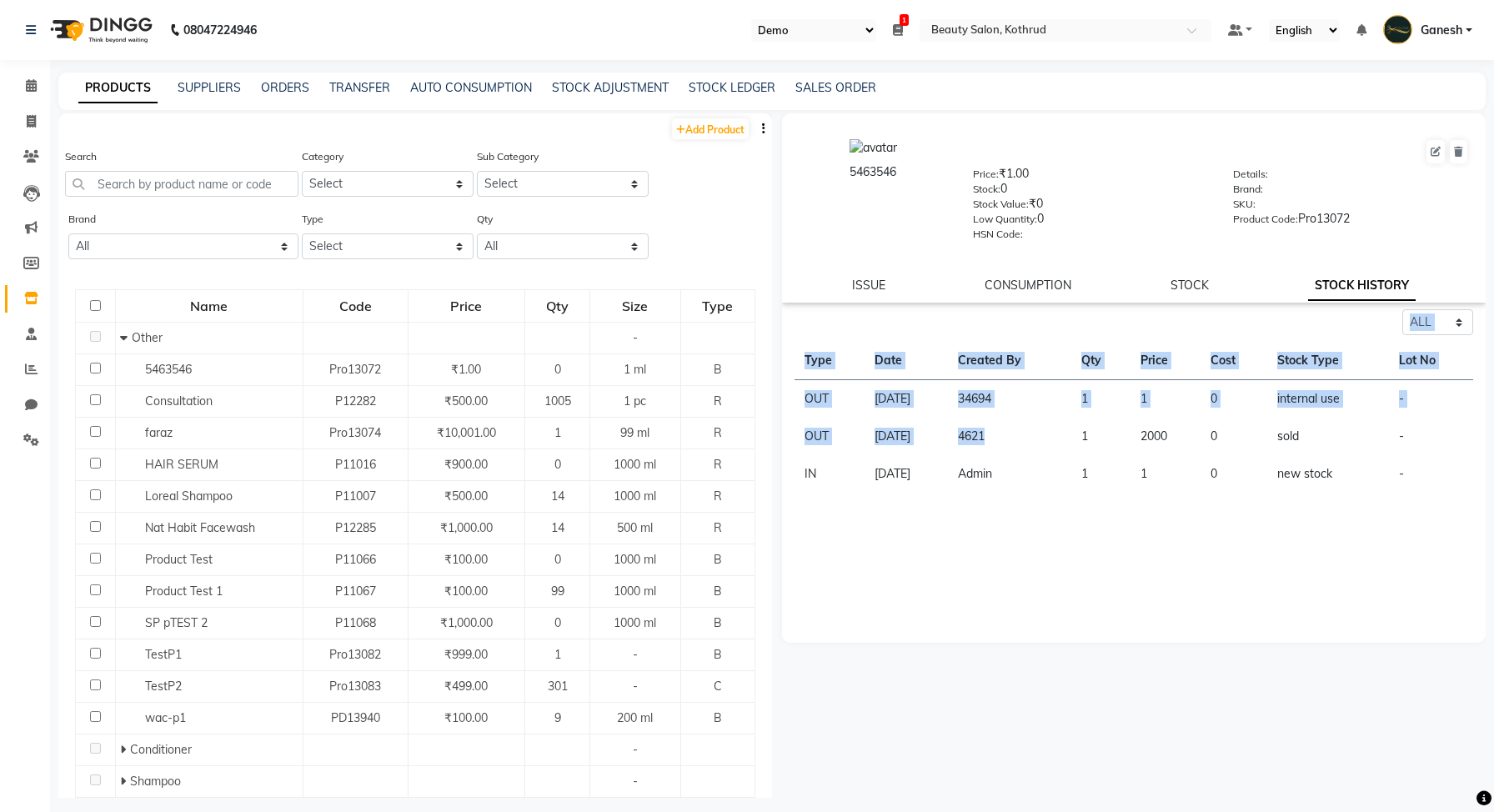
drag, startPoint x: 1061, startPoint y: 438, endPoint x: 792, endPoint y: 433, distance: 269.0
click at [792, 433] on div "Select ALL IN OUT Type Date Created By Qty Price Cost Stock Type Lot No OUT [DA…" at bounding box center [1133, 401] width 704 height 184
click at [916, 498] on div "Select ALL IN OUT Type Date Created By Qty Price Cost Stock Type Lot No OUT [DA…" at bounding box center [1133, 475] width 704 height 333
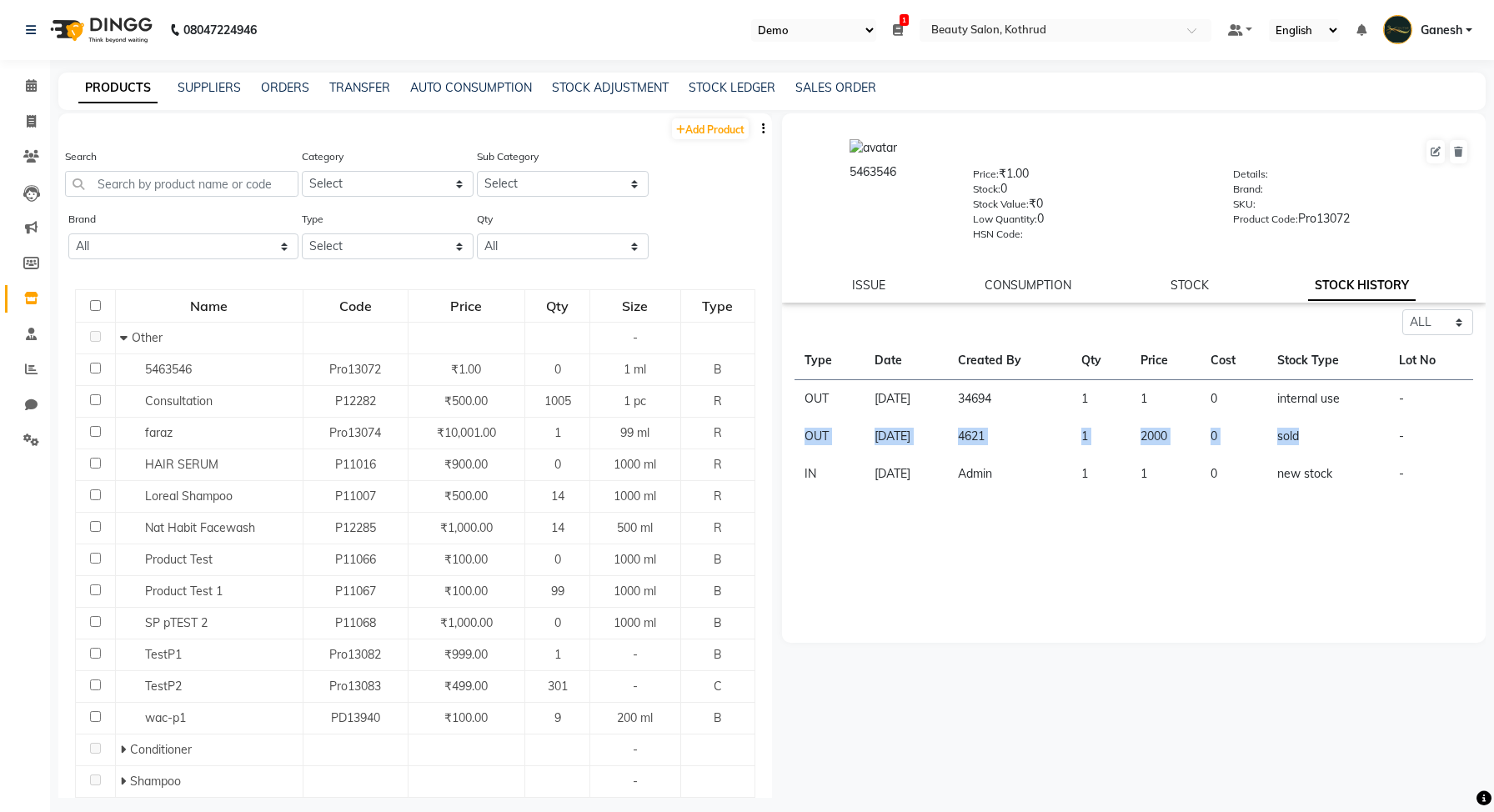
drag, startPoint x: 1331, startPoint y: 437, endPoint x: 805, endPoint y: 437, distance: 526.0
click at [805, 437] on tr "OUT [DATE] 4621 1 2000 0 sold -" at bounding box center [1134, 436] width 679 height 38
click at [288, 87] on link "ORDERS" at bounding box center [284, 87] width 49 height 15
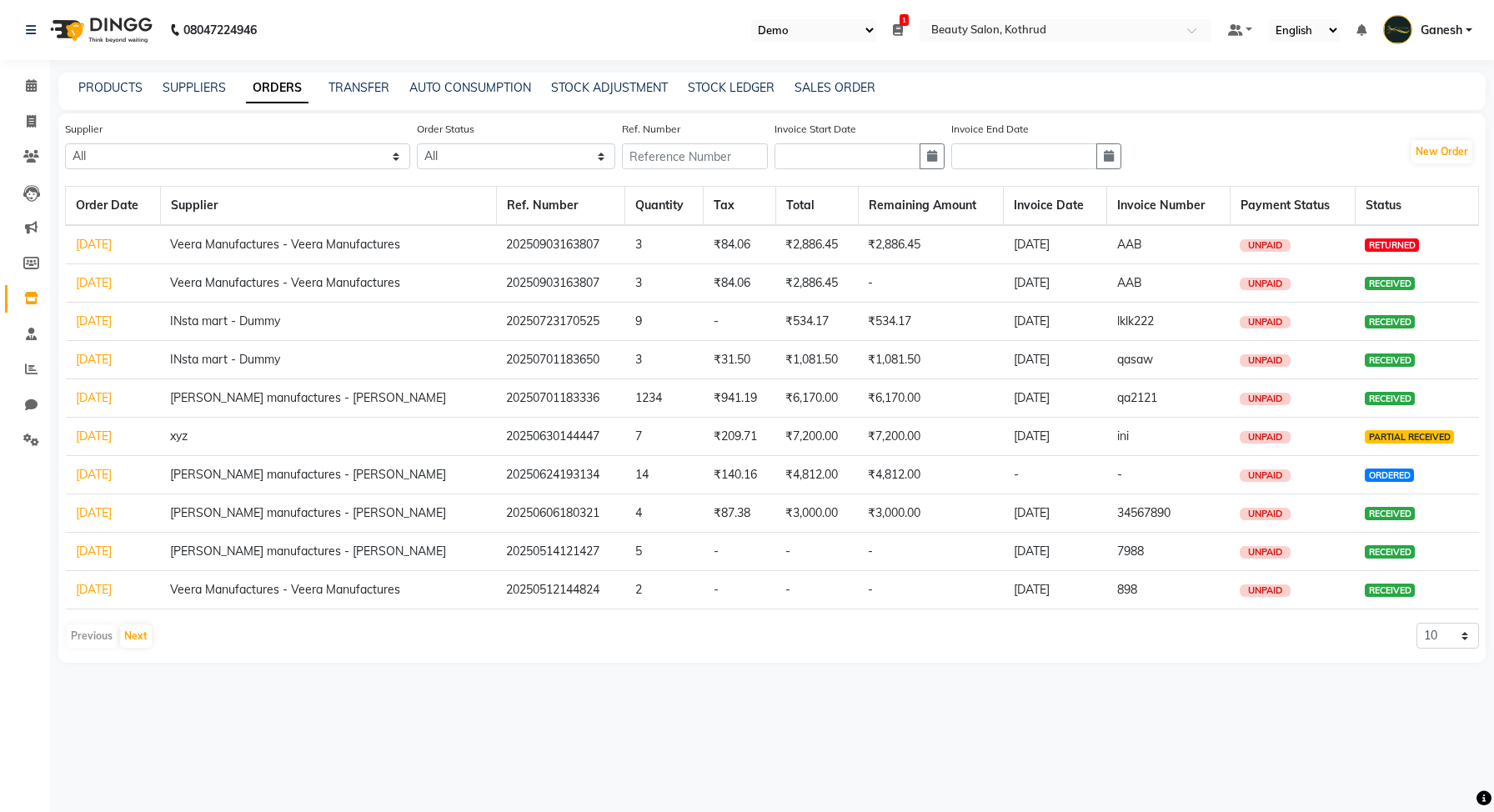
click at [97, 477] on link "[DATE]" at bounding box center [94, 474] width 36 height 15
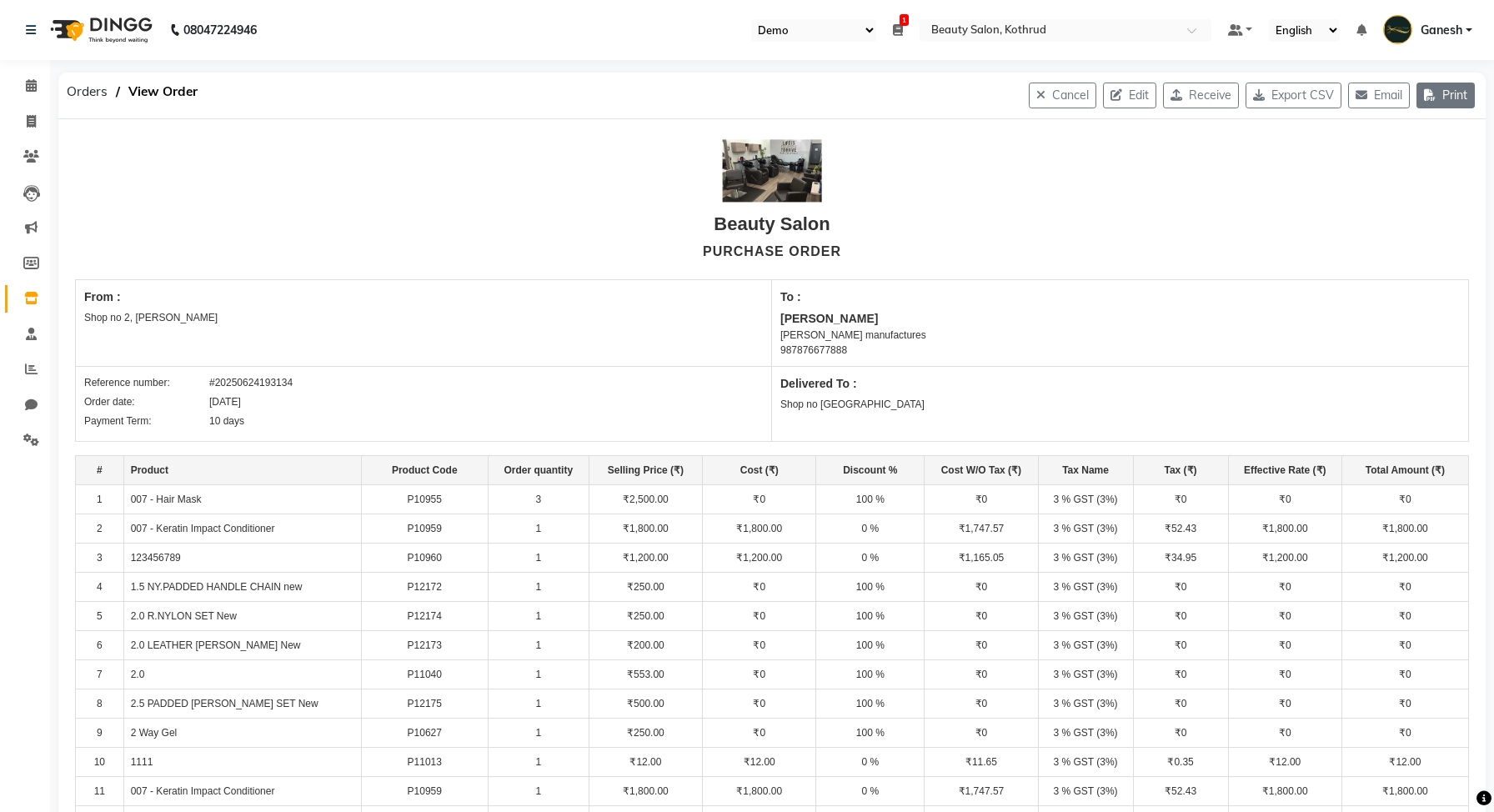
click at [1465, 94] on button "Print" at bounding box center [1446, 95] width 59 height 26
click at [1437, 94] on icon "button" at bounding box center [1433, 95] width 18 height 12
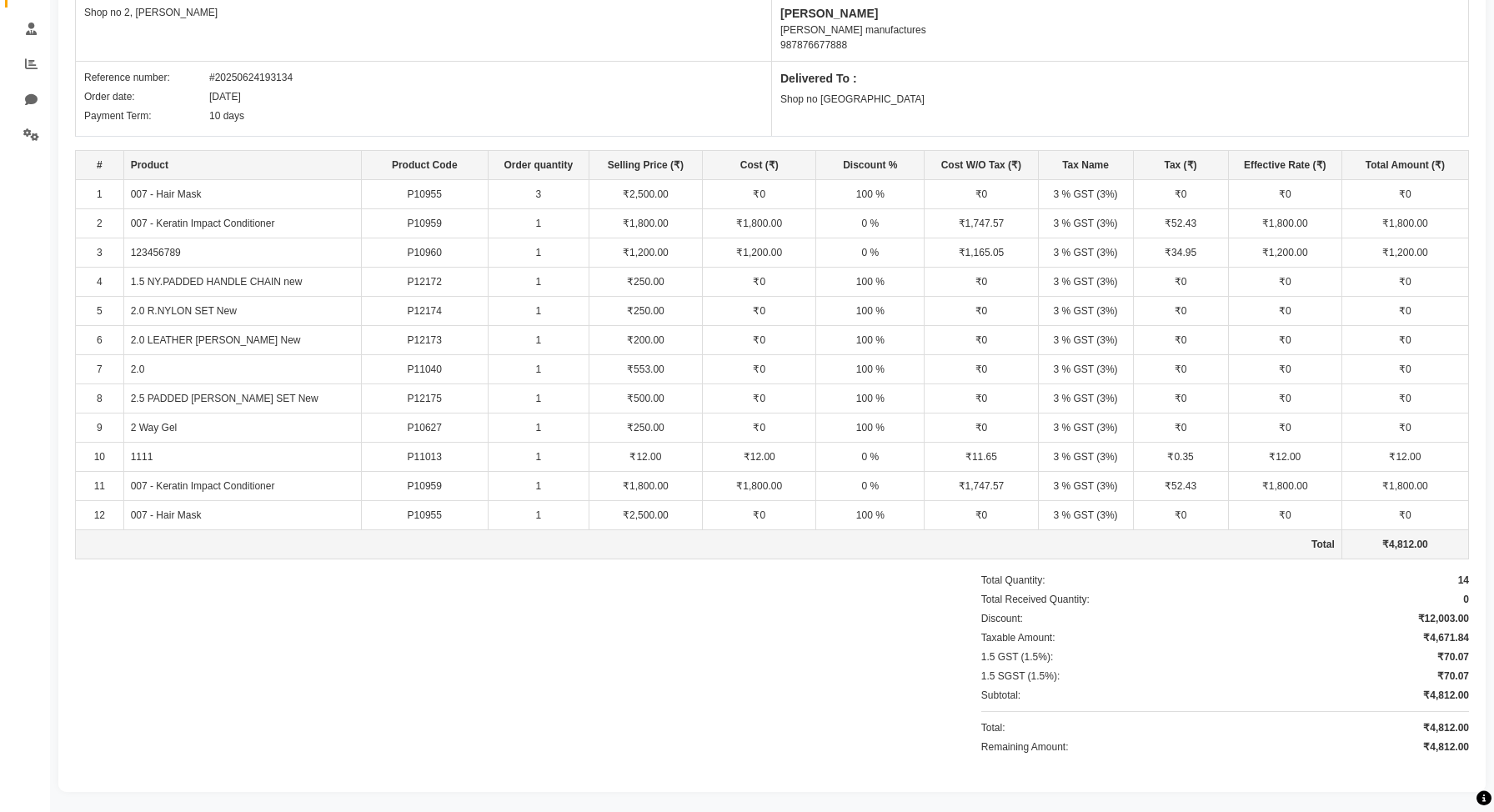
scroll to position [305, 0]
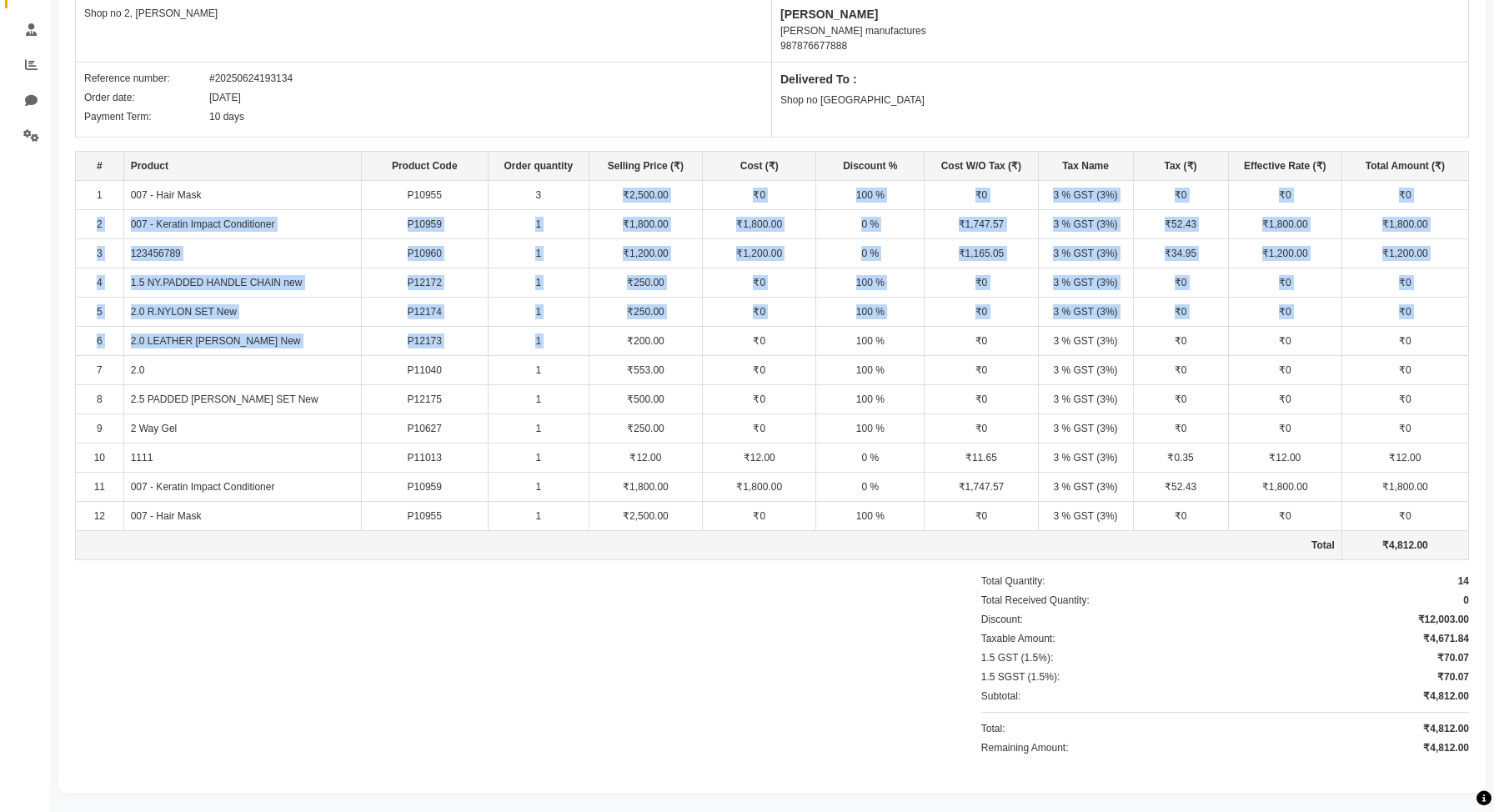
drag, startPoint x: 626, startPoint y: 196, endPoint x: 646, endPoint y: 330, distance: 135.5
click at [646, 330] on tbody "1 007 - Hair Mask P10955 3 ₹2,500.00 ₹0 100 % ₹0 3 % GST (3%) ₹0 ₹0 ₹0 2 007 - …" at bounding box center [773, 369] width 1393 height 379
click at [619, 191] on td "₹2,500.00" at bounding box center [645, 195] width 114 height 29
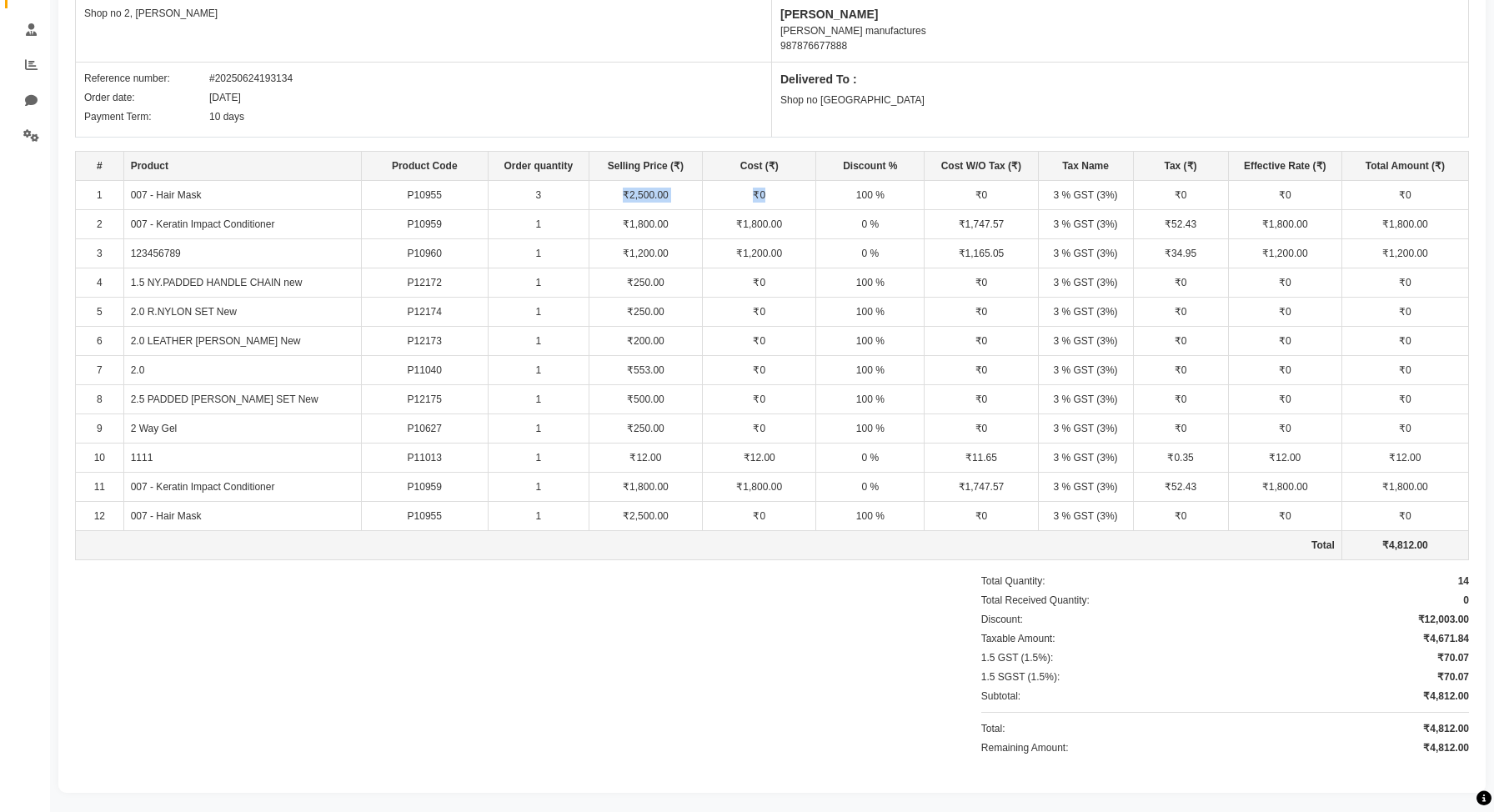
drag, startPoint x: 627, startPoint y: 195, endPoint x: 780, endPoint y: 201, distance: 153.1
click at [780, 201] on tr "1 007 - Hair Mask P10955 3 ₹2,500.00 ₹0 100 % ₹0 3 % GST (3%) ₹0 ₹0 ₹0" at bounding box center [773, 195] width 1393 height 29
